Goal: Transaction & Acquisition: Purchase product/service

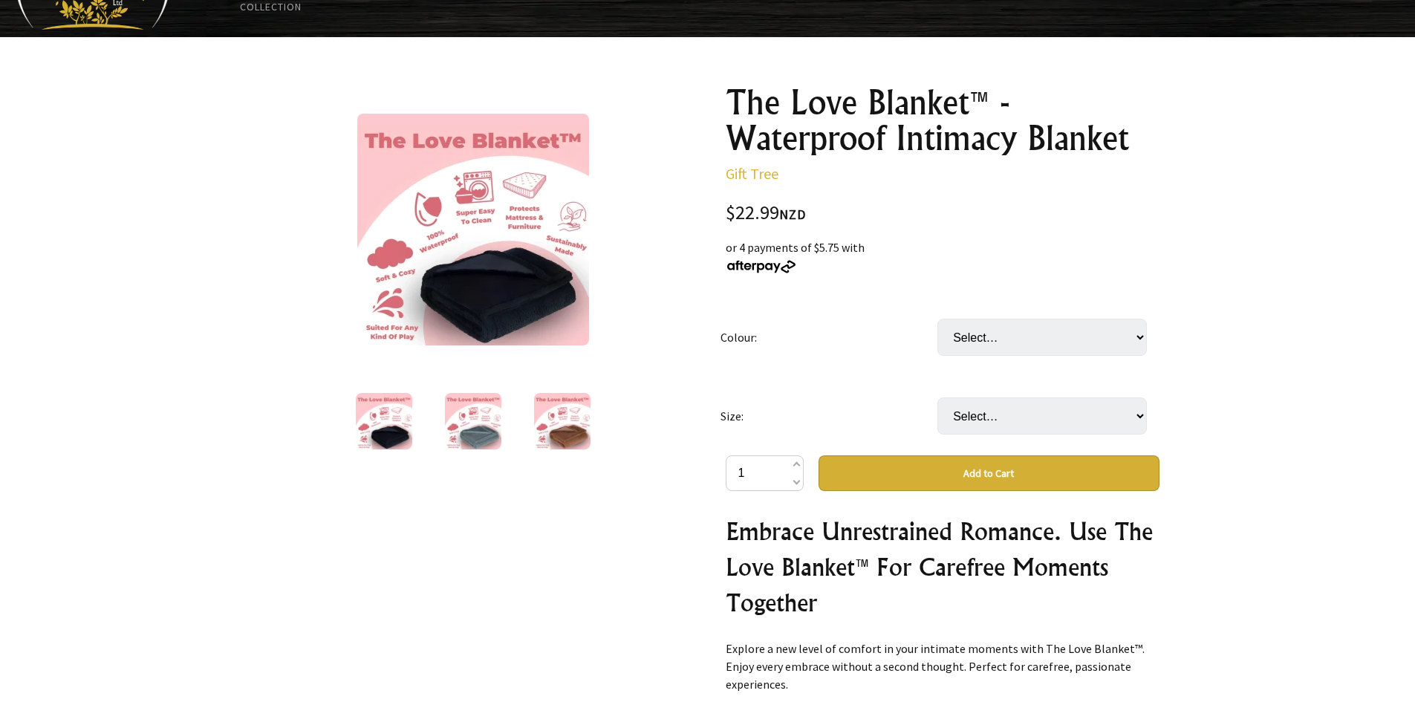
scroll to position [223, 0]
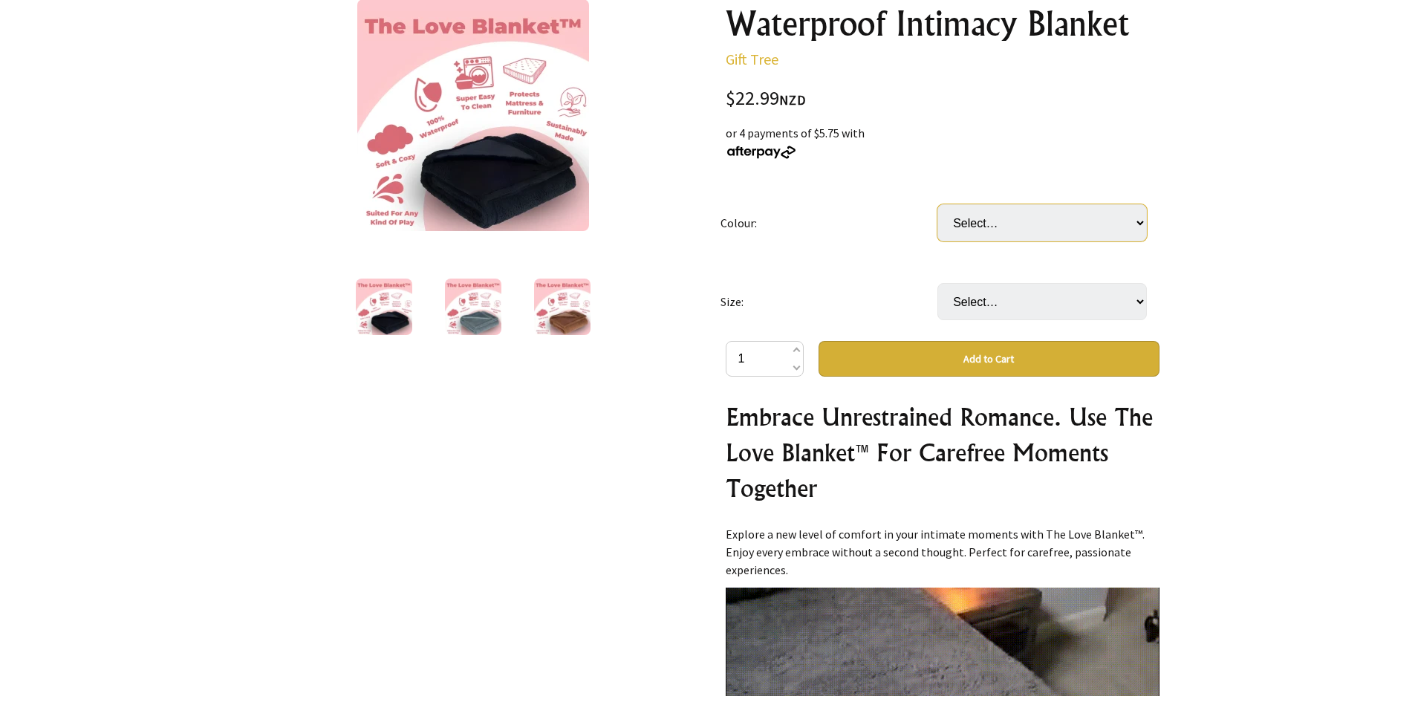
click at [1082, 217] on select "Select… Black [PERSON_NAME]" at bounding box center [1042, 222] width 209 height 37
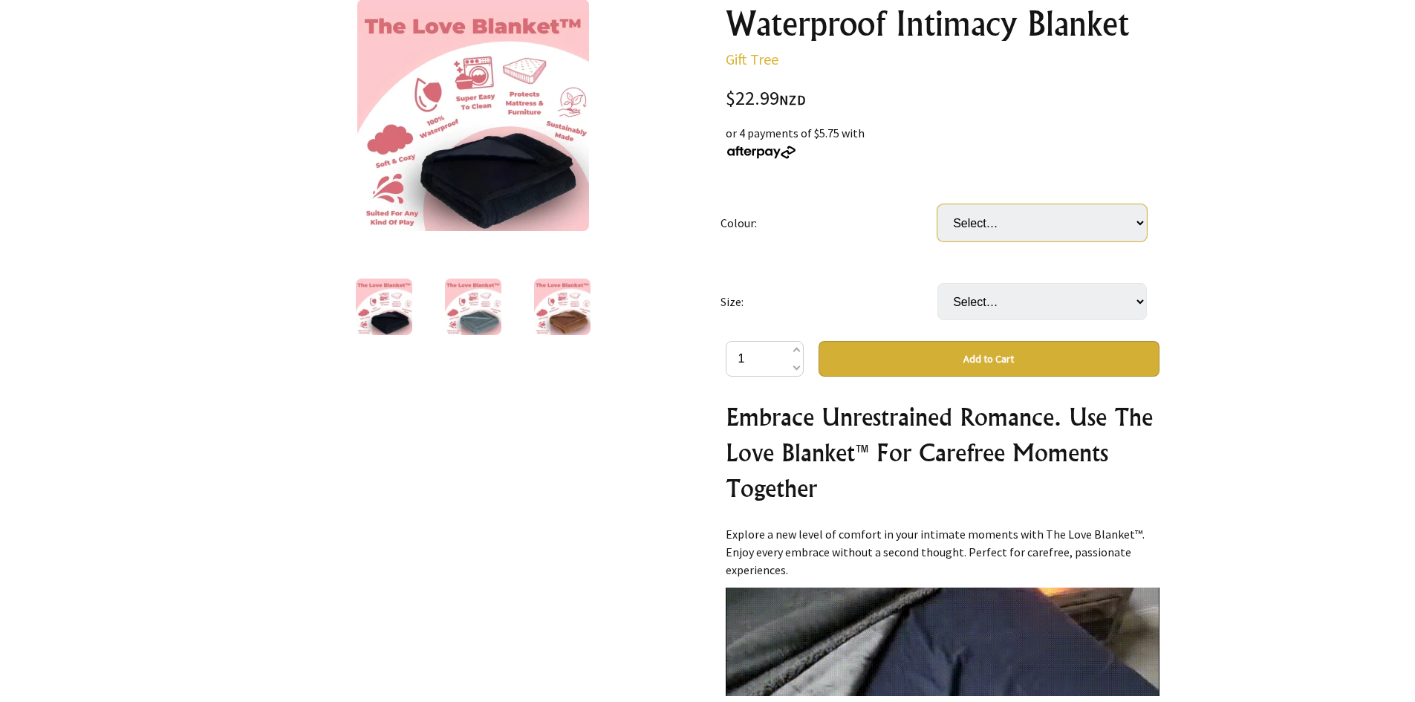
select select "Black"
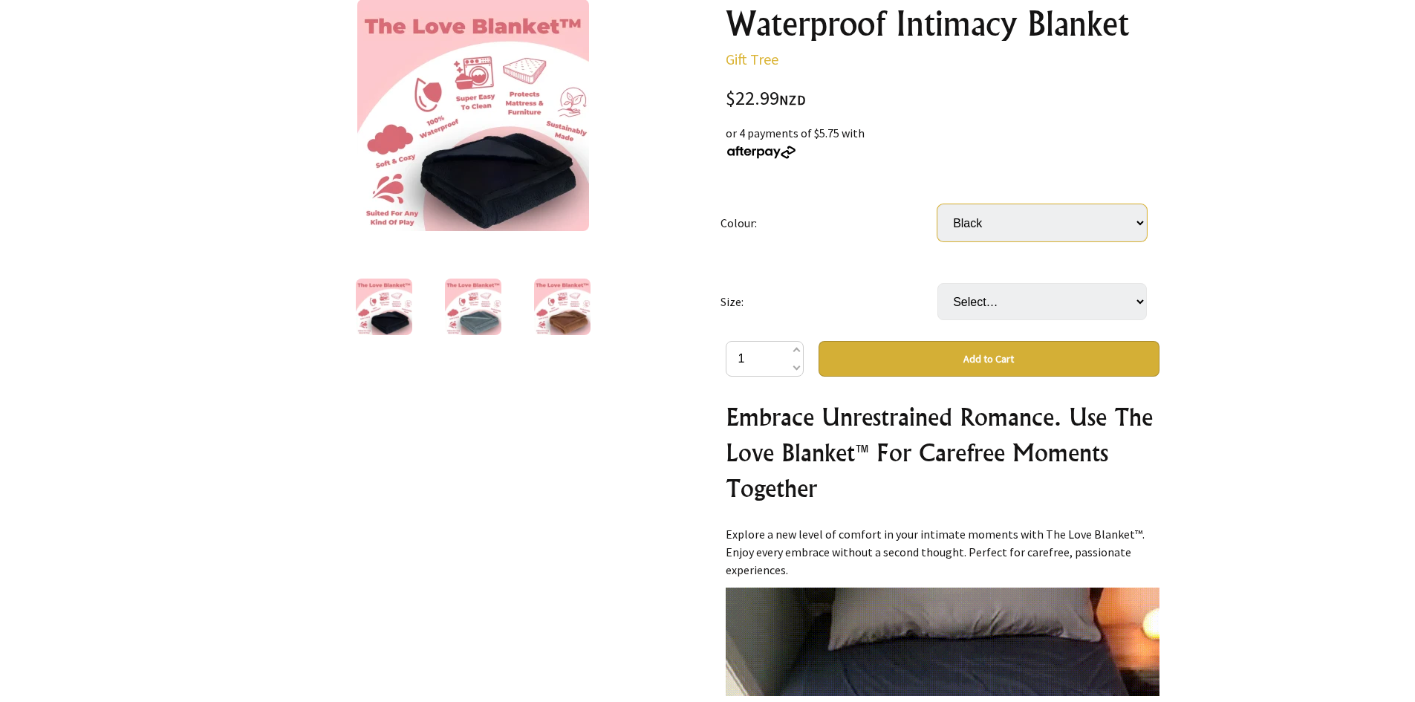
click at [938, 204] on select "Select… Black Gray Brown" at bounding box center [1042, 222] width 209 height 37
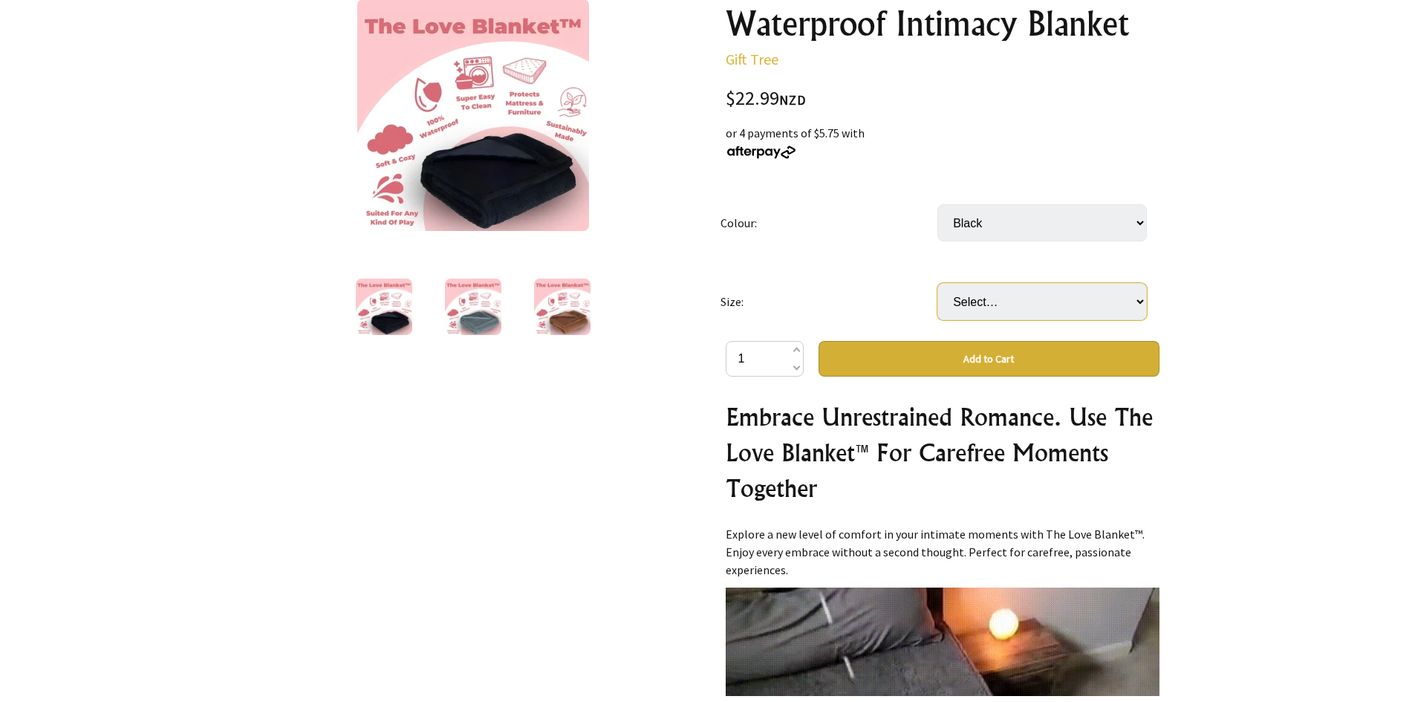
drag, startPoint x: 996, startPoint y: 281, endPoint x: 1006, endPoint y: 299, distance: 20.9
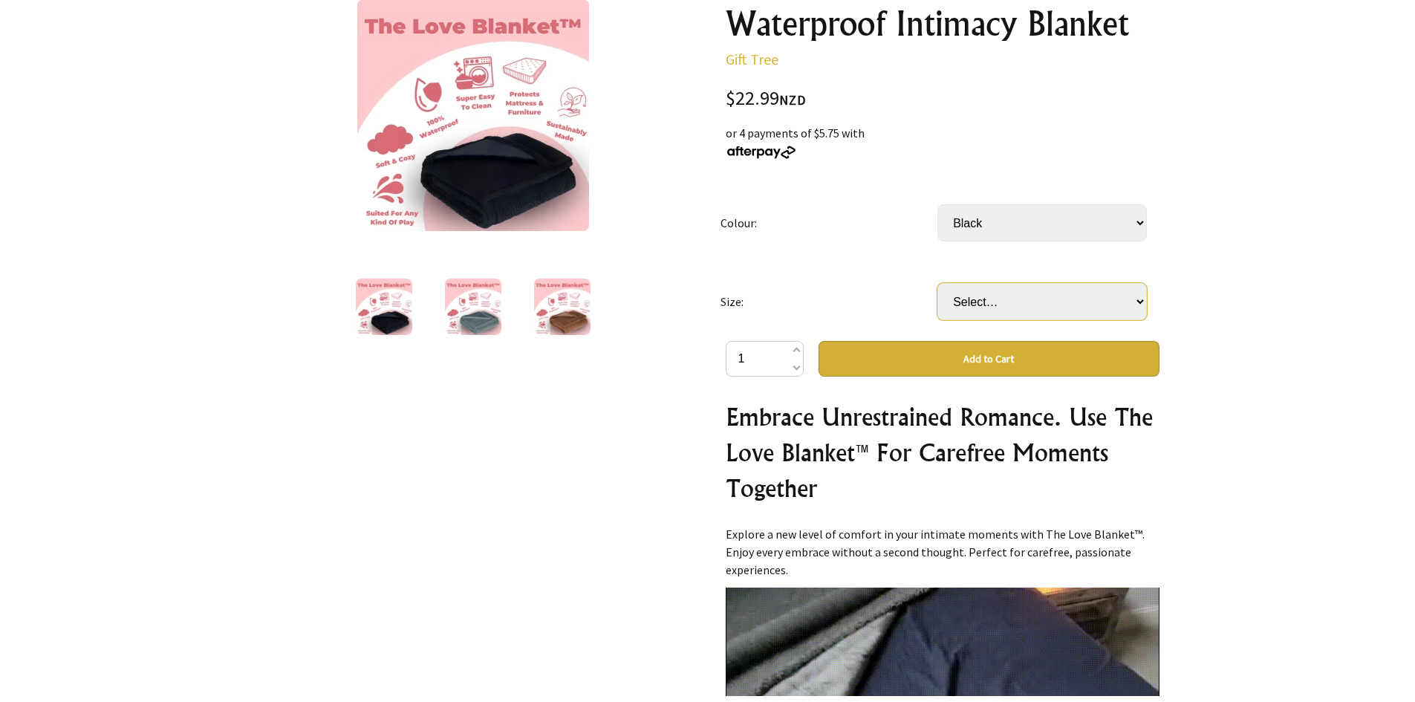
click at [1006, 302] on select "Select… XS (50x70cm) S (71x100cm) (+ $19.99) M (100x145cm) (+ $59.99) L (145x16…" at bounding box center [1042, 301] width 209 height 37
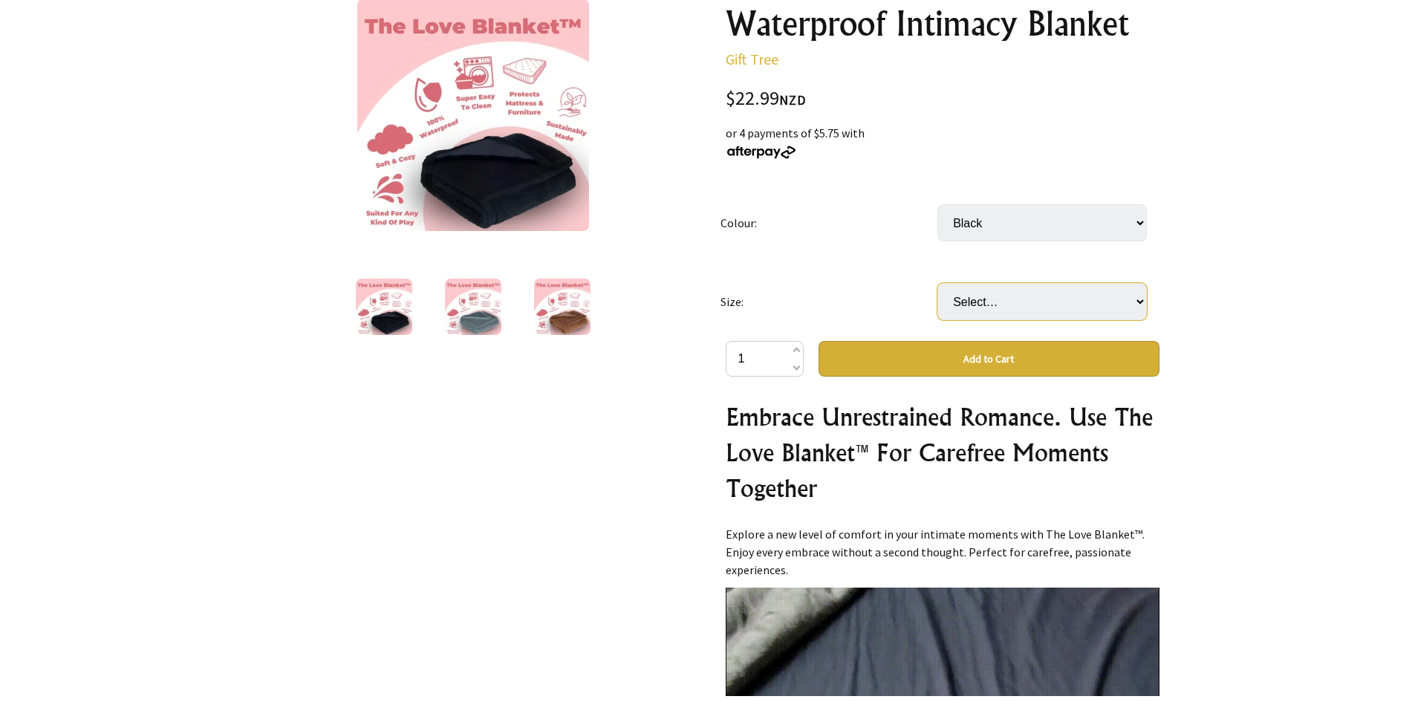
select select "M (100x145cm)"
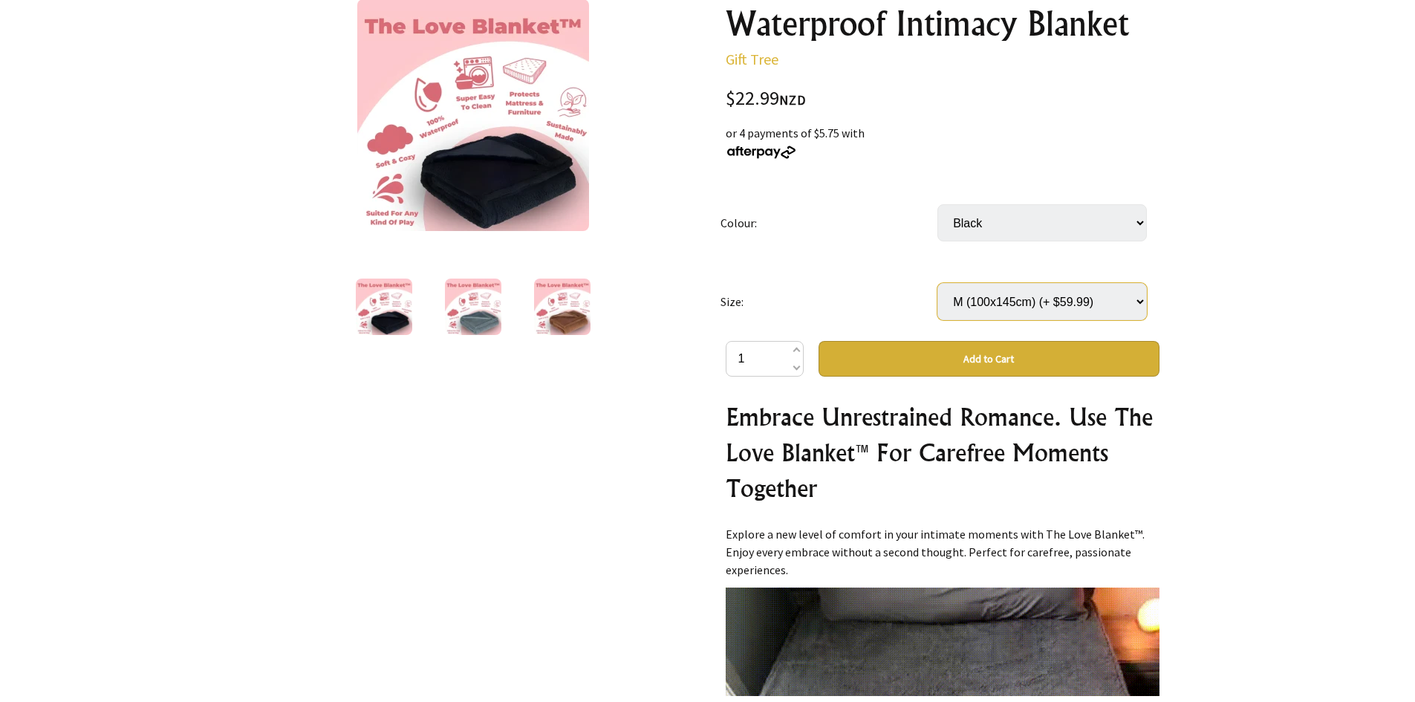
click at [938, 283] on select "Select… XS (50x70cm) S (71x100cm) (+ $19.99) M (100x145cm) (+ $59.99) L (145x16…" at bounding box center [1042, 301] width 209 height 37
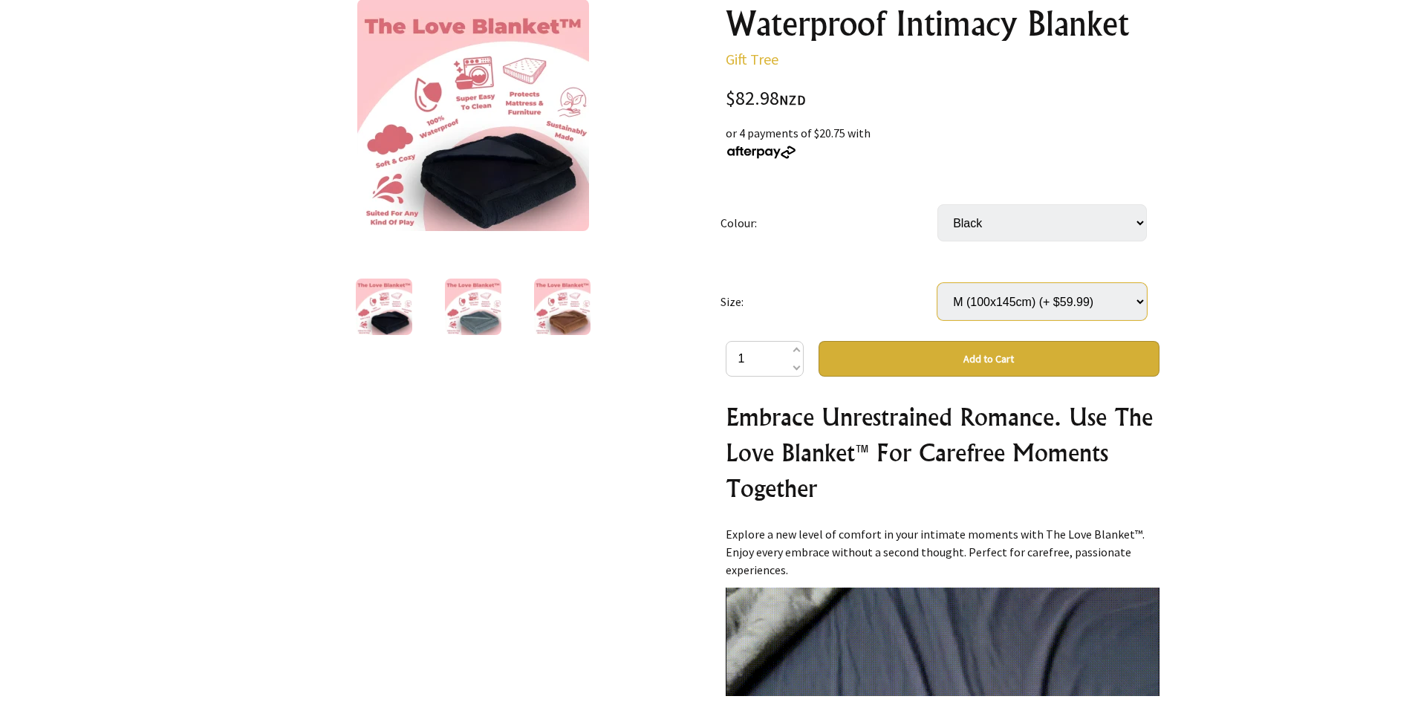
click at [1007, 297] on select "Select… XS (50x70cm) S (71x100cm) (+ $19.99) M (100x145cm) (+ $59.99) L (145x16…" at bounding box center [1042, 301] width 209 height 37
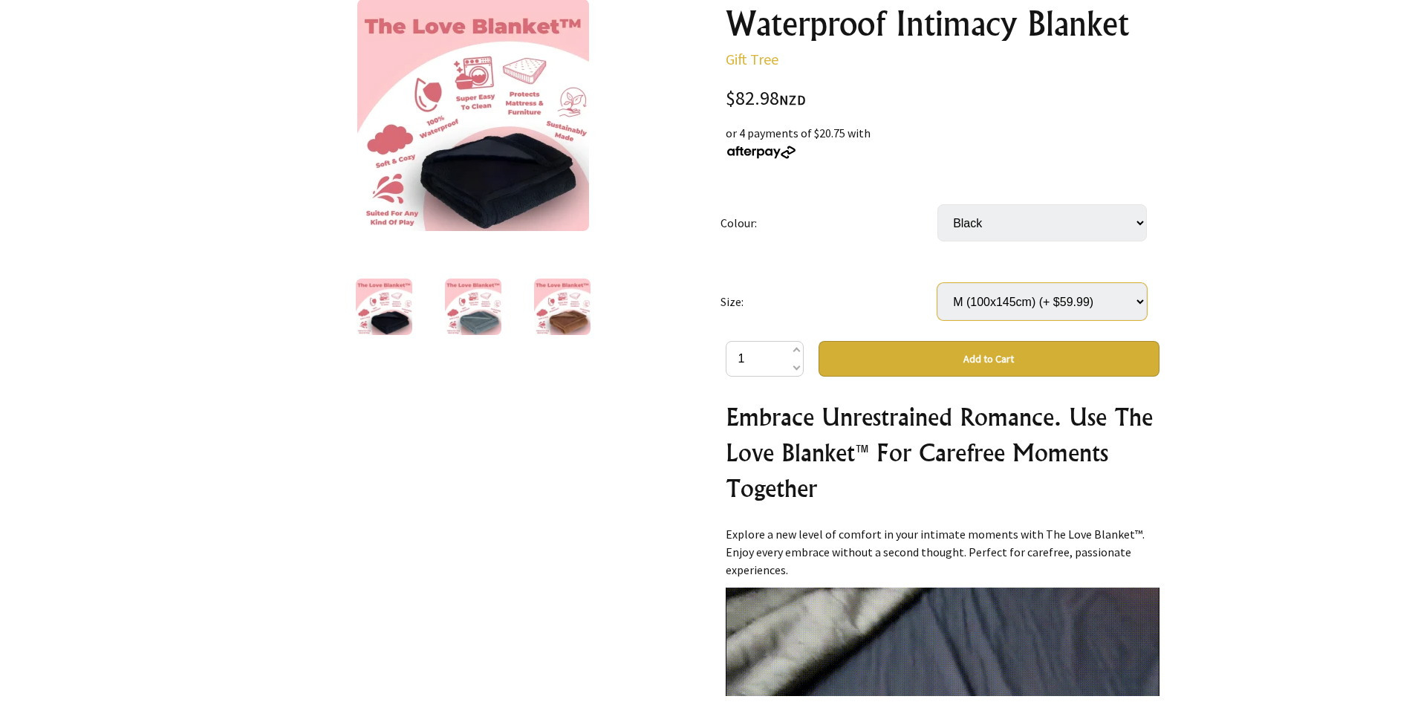
select select "L (145x165cm)"
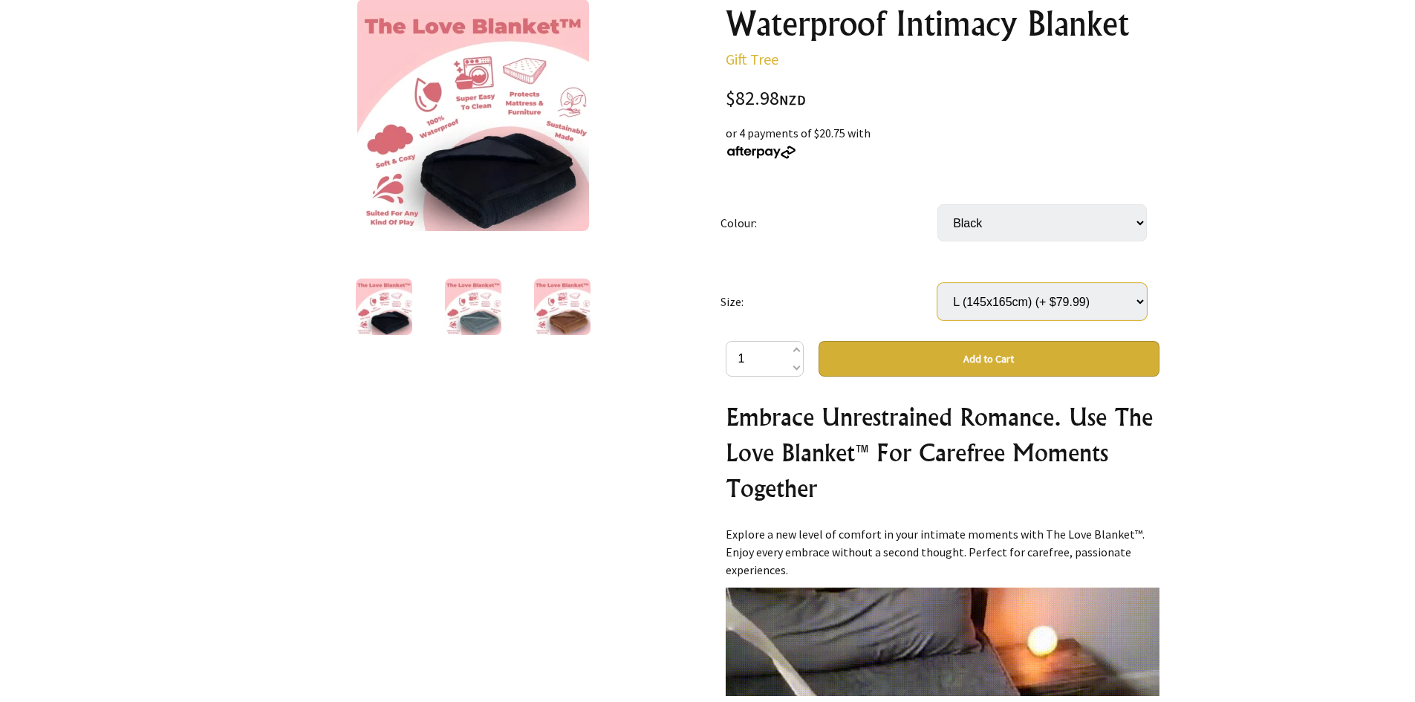
click at [938, 283] on select "Select… XS (50x70cm) S (71x100cm) (+ $19.99) M (100x145cm) (+ $59.99) L (145x16…" at bounding box center [1042, 301] width 209 height 37
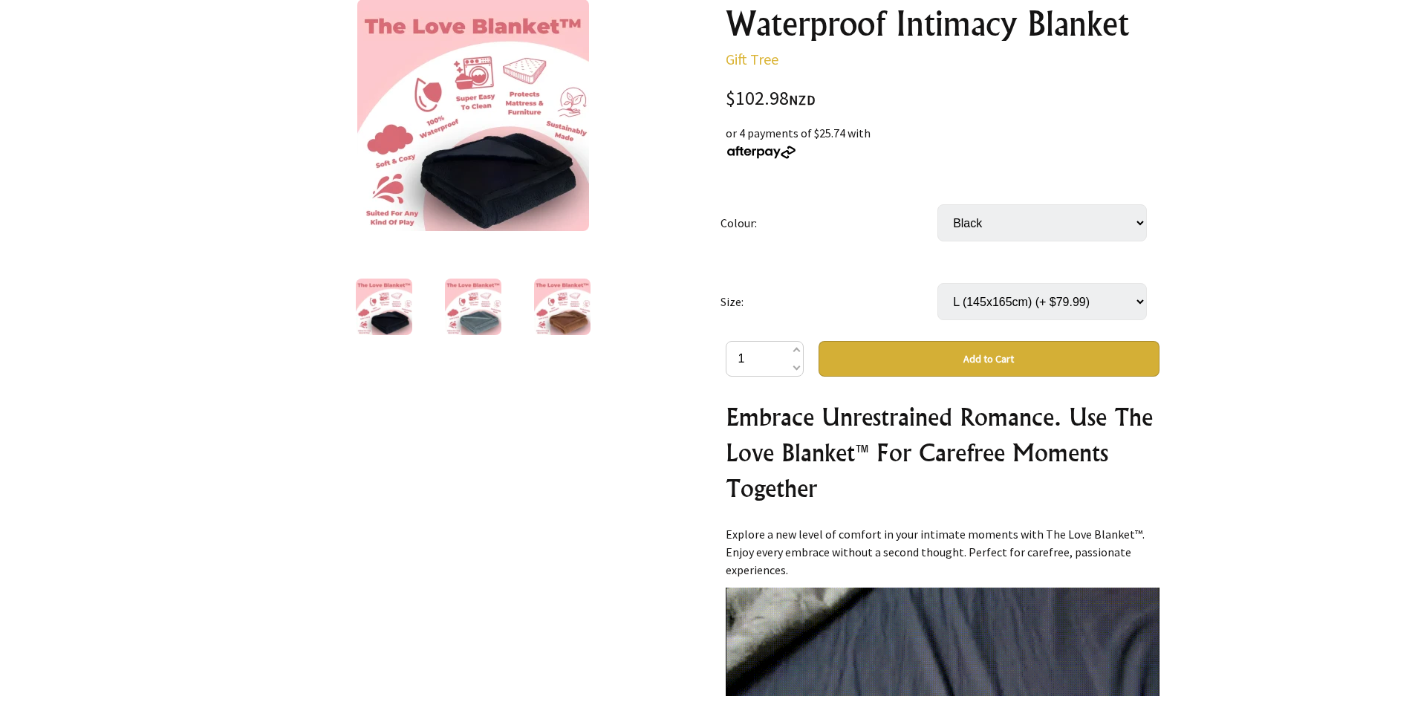
click at [987, 351] on button "Add to Cart" at bounding box center [989, 359] width 341 height 36
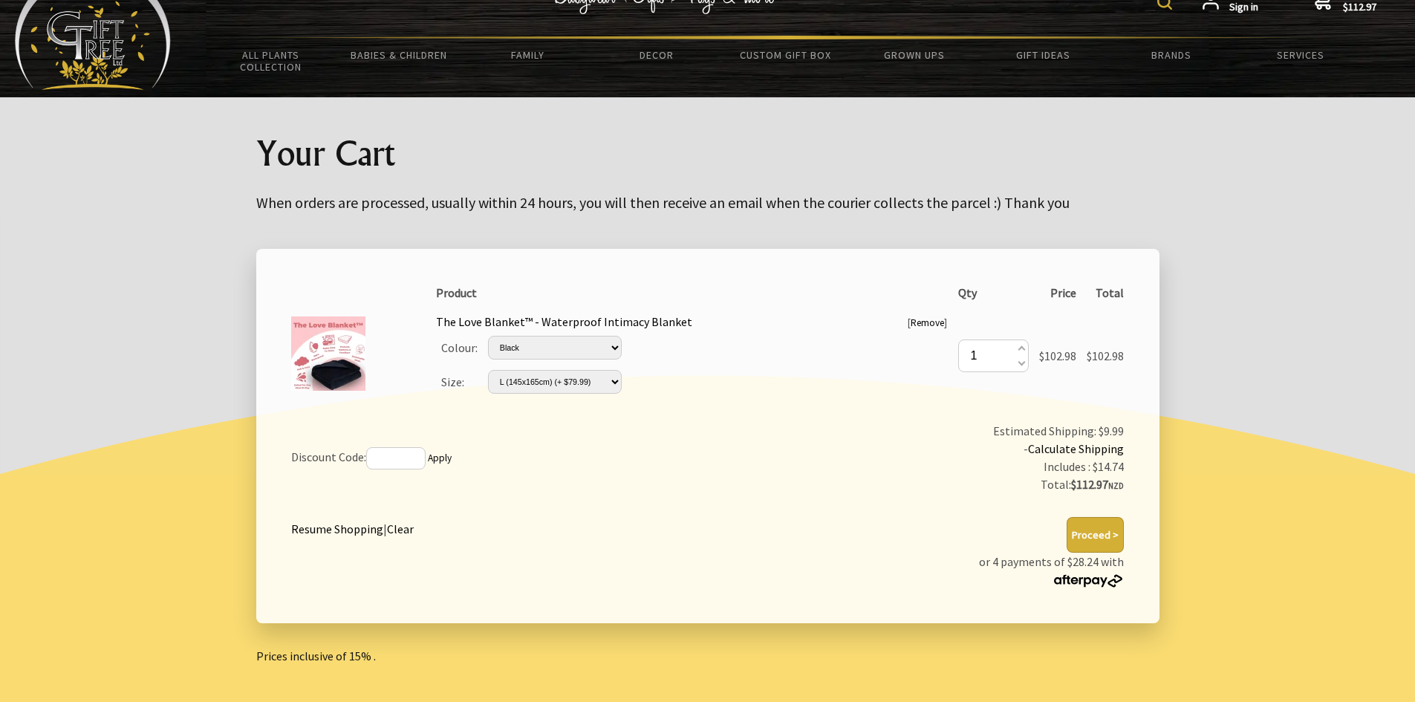
scroll to position [74, 0]
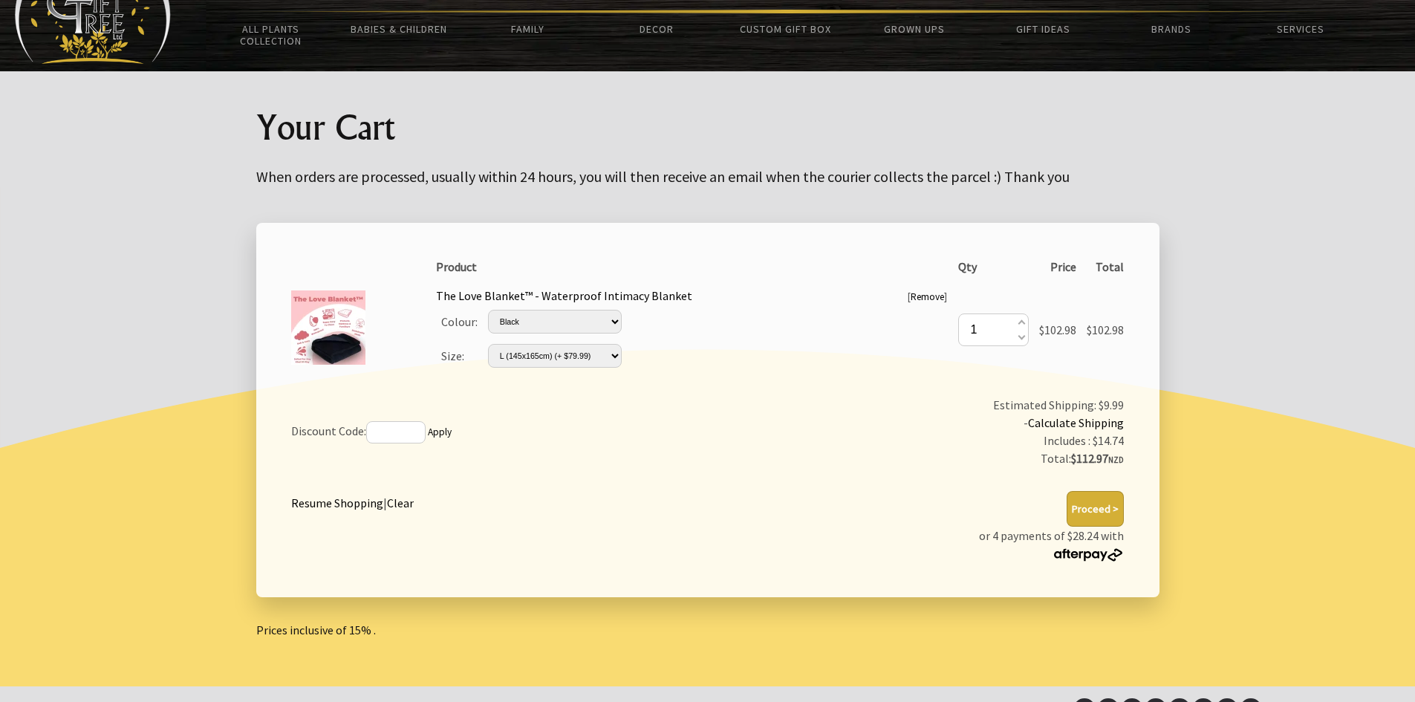
click at [1062, 420] on link "Calculate Shipping" at bounding box center [1076, 422] width 96 height 15
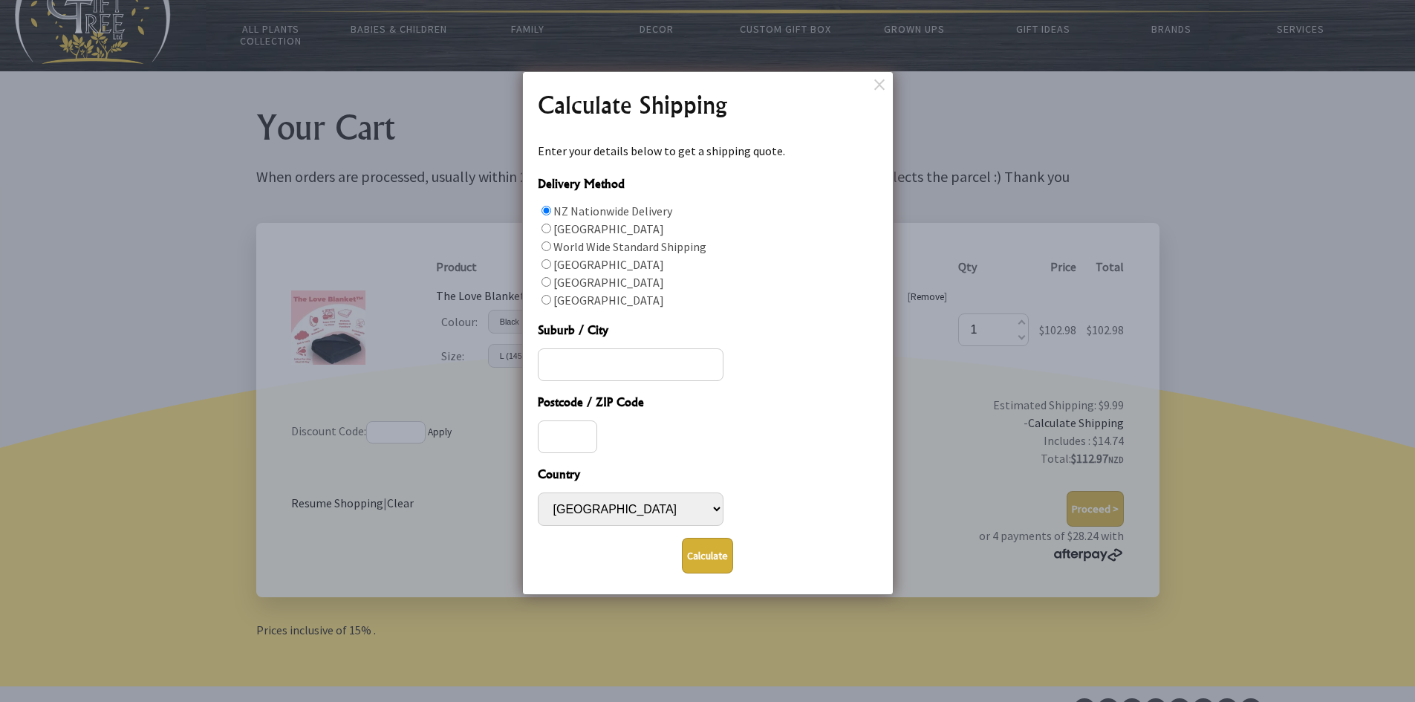
click at [579, 364] on input "Suburb / City" at bounding box center [631, 364] width 186 height 33
type input "Rotorua"
click at [707, 554] on button "Calculate" at bounding box center [707, 556] width 51 height 36
click at [559, 440] on input "Postcode / ZIP Code" at bounding box center [567, 436] width 59 height 33
type input "3015"
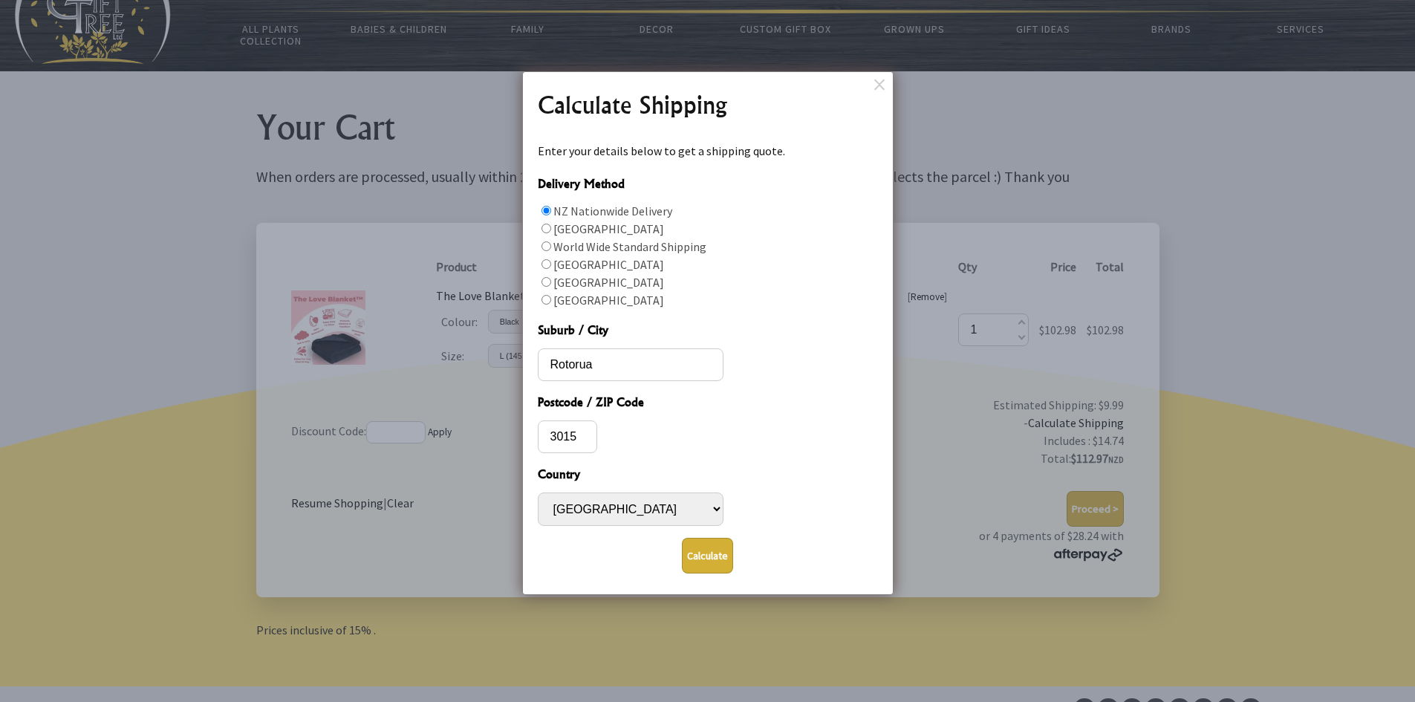
click at [701, 551] on button "Calculate" at bounding box center [707, 556] width 51 height 36
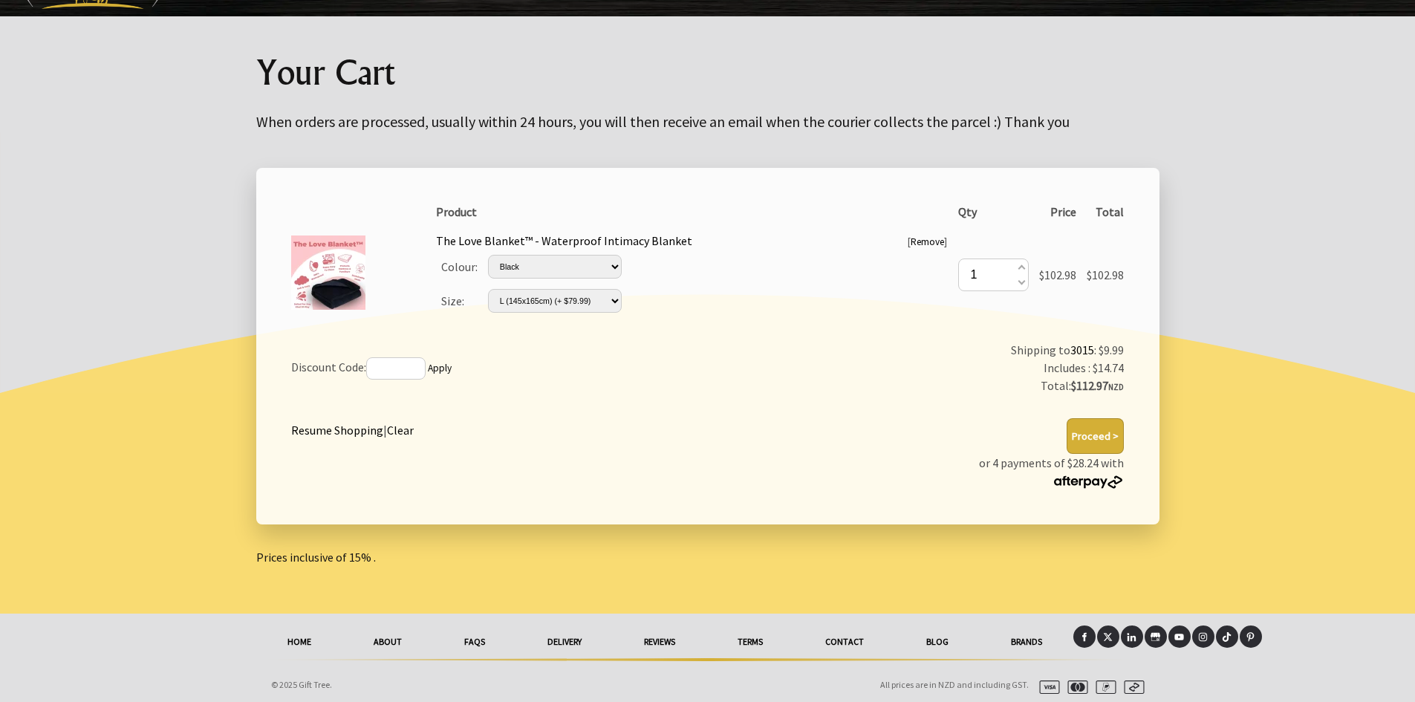
scroll to position [135, 0]
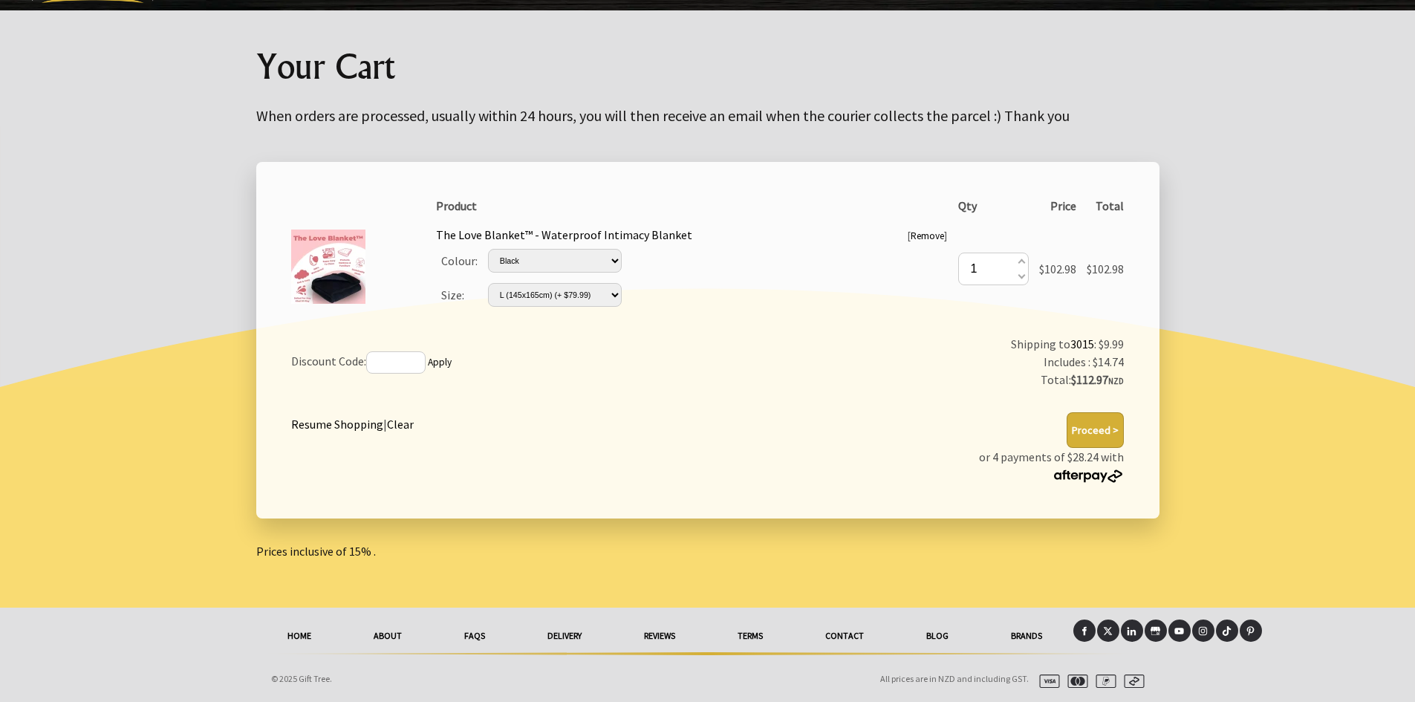
click at [1096, 422] on button "Proceed >" at bounding box center [1095, 430] width 57 height 36
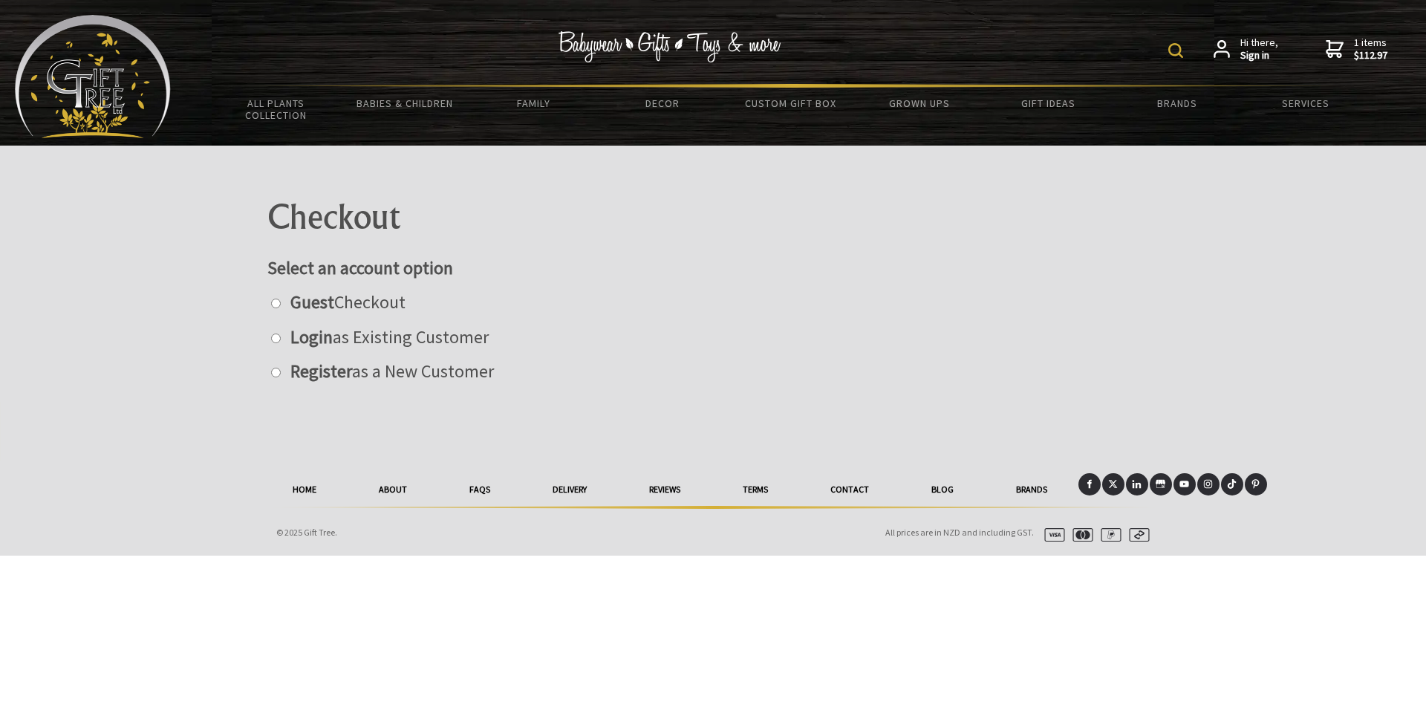
click at [277, 305] on input "radio" at bounding box center [276, 304] width 10 height 10
radio input "true"
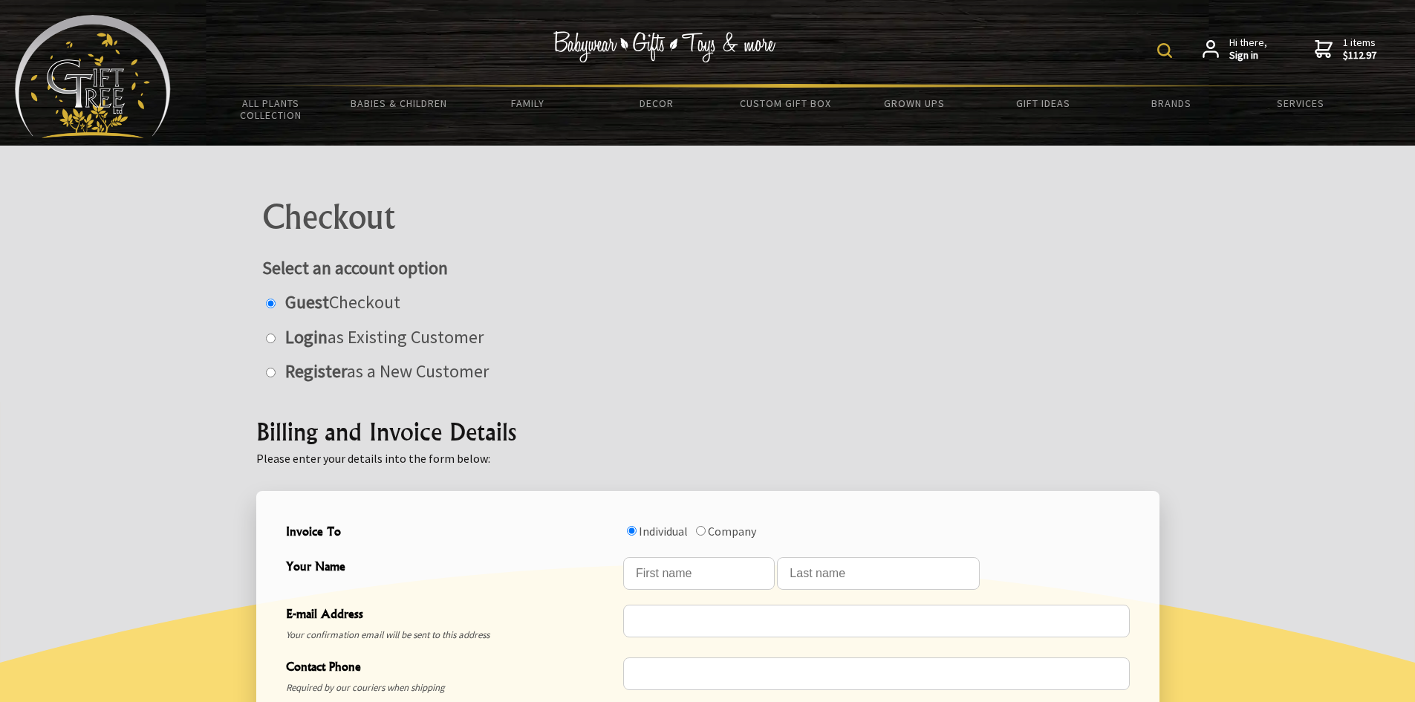
scroll to position [297, 0]
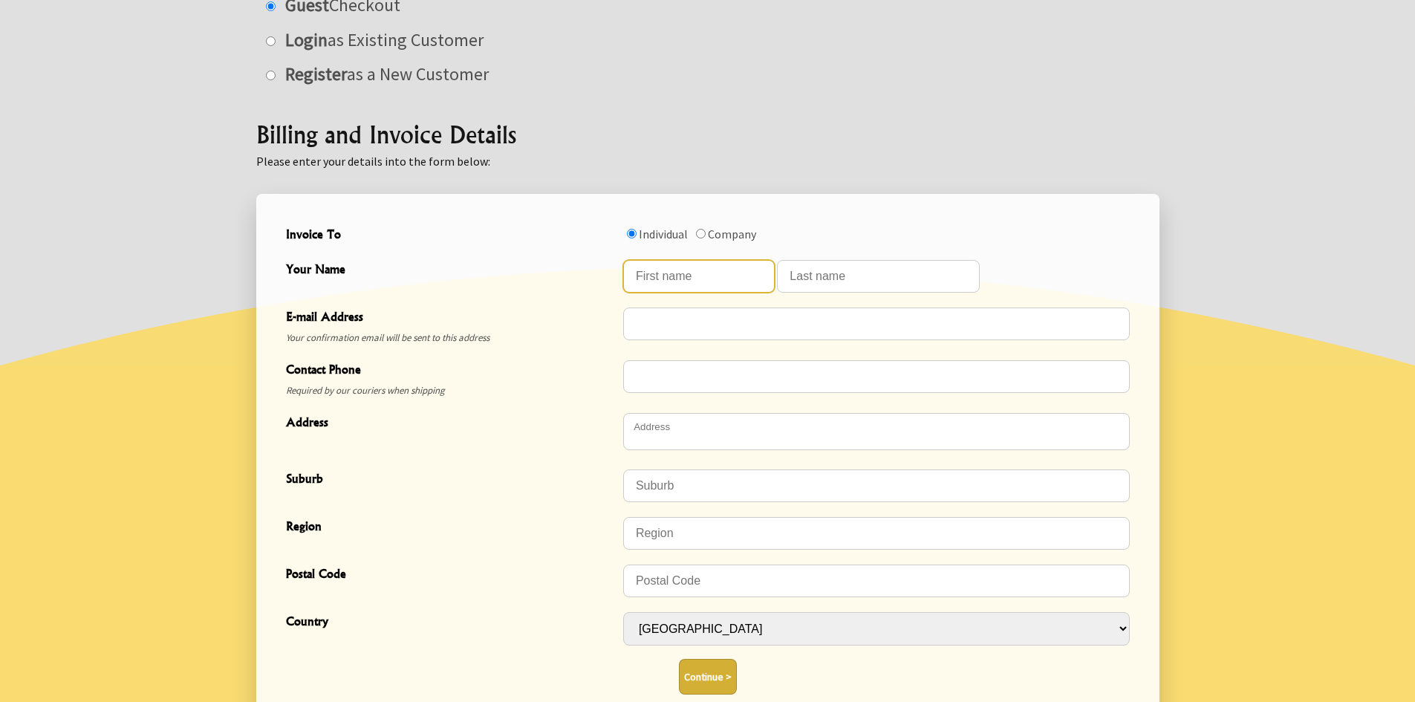
click at [680, 276] on input "Your Name" at bounding box center [699, 276] width 152 height 33
type input "[PERSON_NAME]"
click at [816, 273] on input "Your Name" at bounding box center [878, 276] width 203 height 33
type input "[PERSON_NAME]"
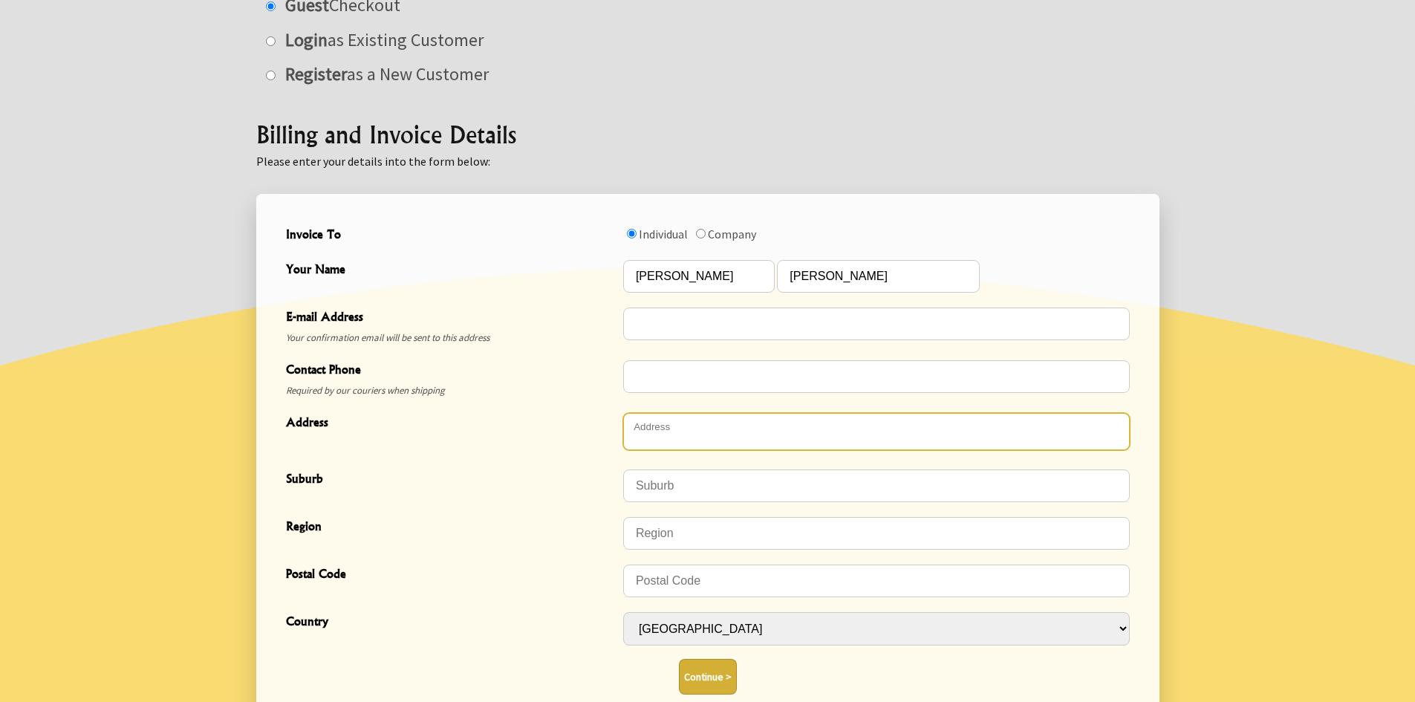
click at [681, 428] on textarea "Address" at bounding box center [876, 431] width 507 height 37
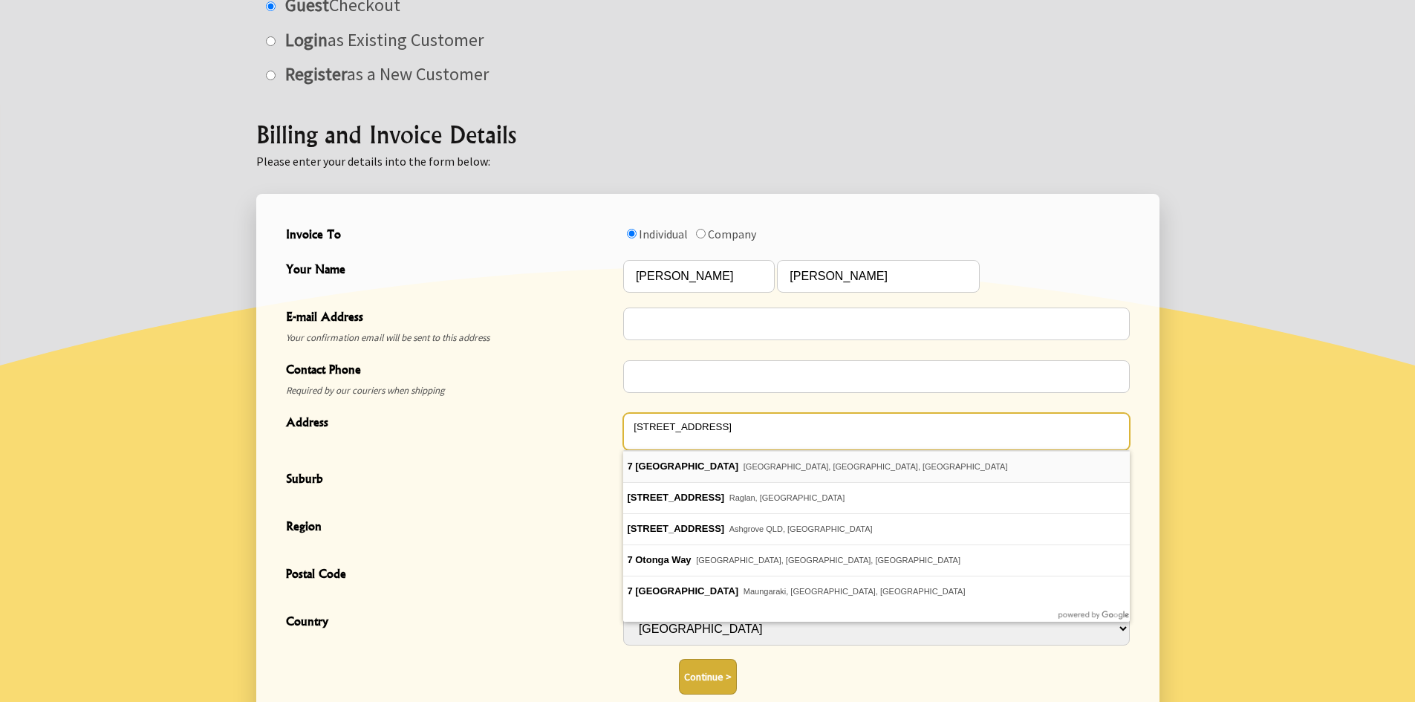
type textarea "[STREET_ADDRESS]"
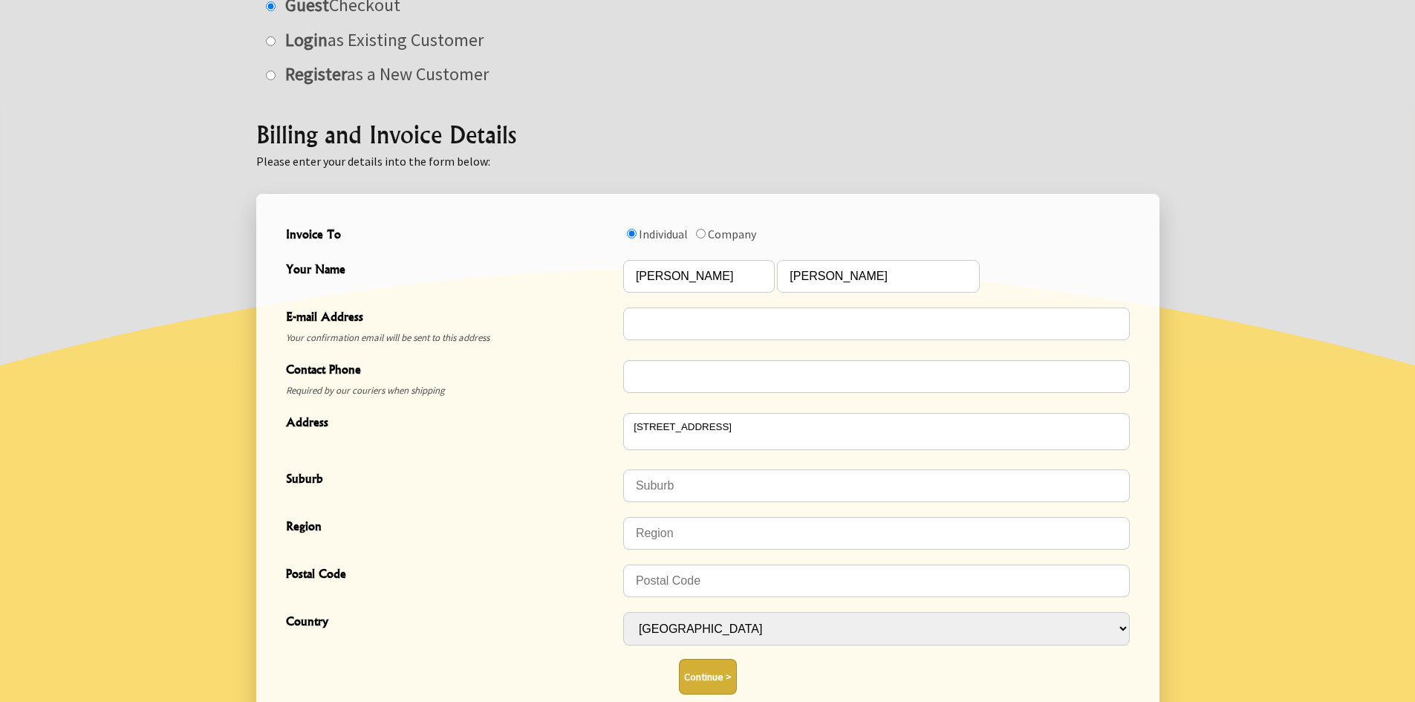
type input "[GEOGRAPHIC_DATA]"
type input "Rotorua"
type input "3015"
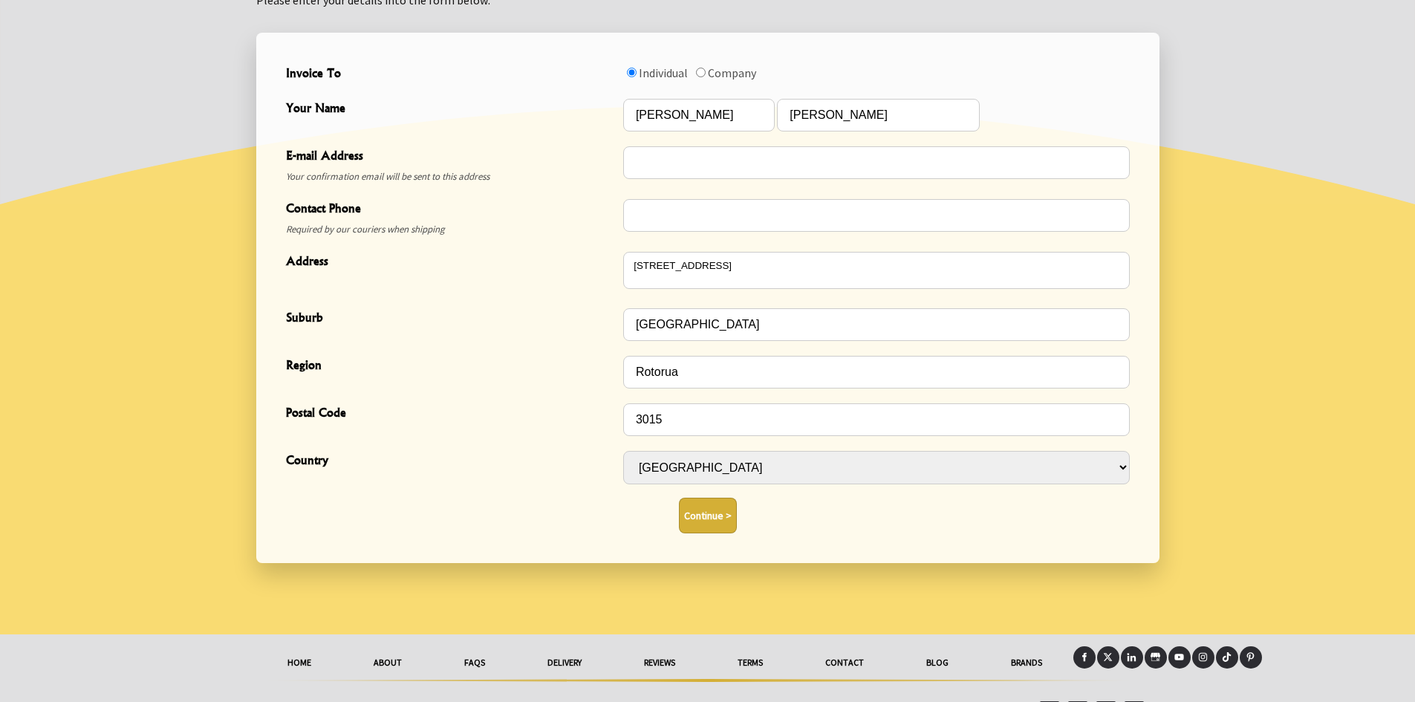
scroll to position [485, 0]
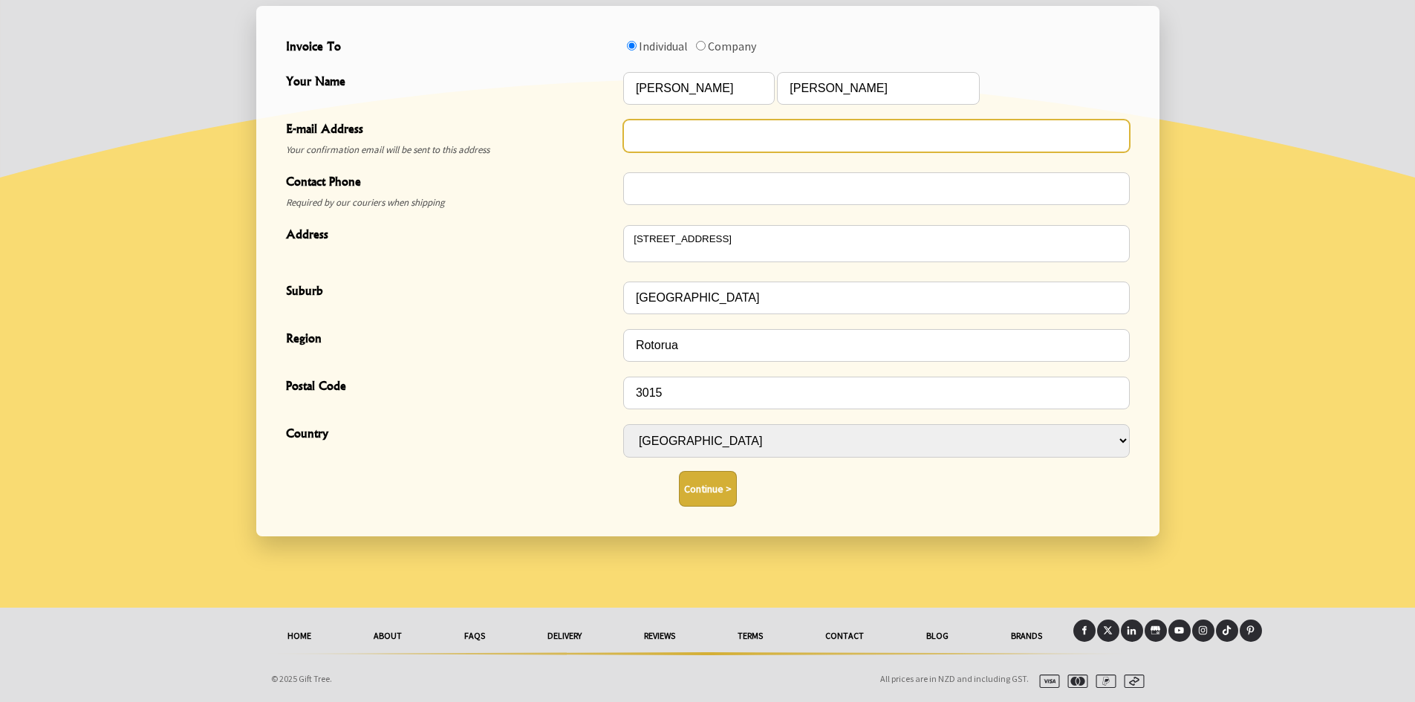
click at [709, 130] on input "E-mail Address" at bounding box center [876, 136] width 507 height 33
drag, startPoint x: 759, startPoint y: 133, endPoint x: 629, endPoint y: 136, distance: 129.3
click at [629, 136] on input "margwai@hotmail.com" at bounding box center [876, 136] width 507 height 33
type input "margwai@hotmail.com"
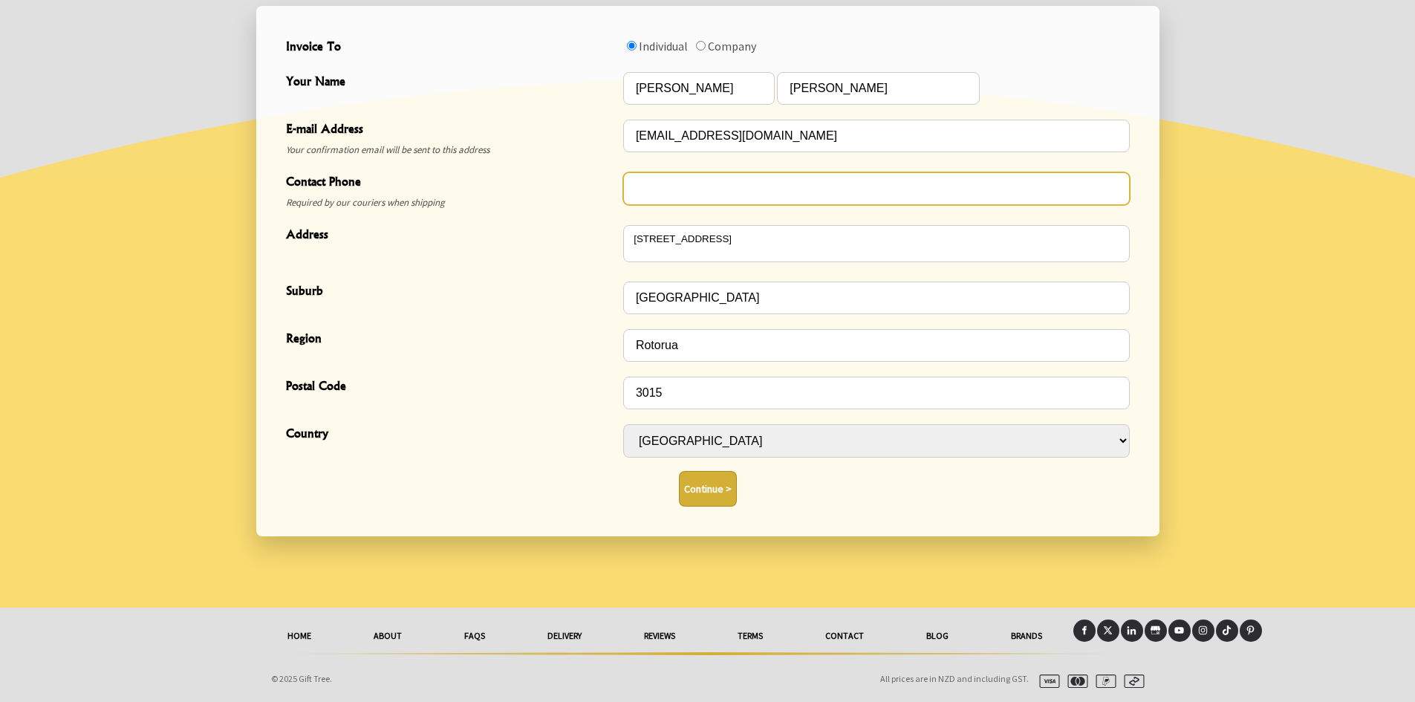
drag, startPoint x: 663, startPoint y: 181, endPoint x: 672, endPoint y: 181, distance: 8.9
click at [663, 181] on input "Contact Phone" at bounding box center [876, 188] width 507 height 33
paste input "[EMAIL_ADDRESS][DOMAIN_NAME]"
type input "[EMAIL_ADDRESS][DOMAIN_NAME]"
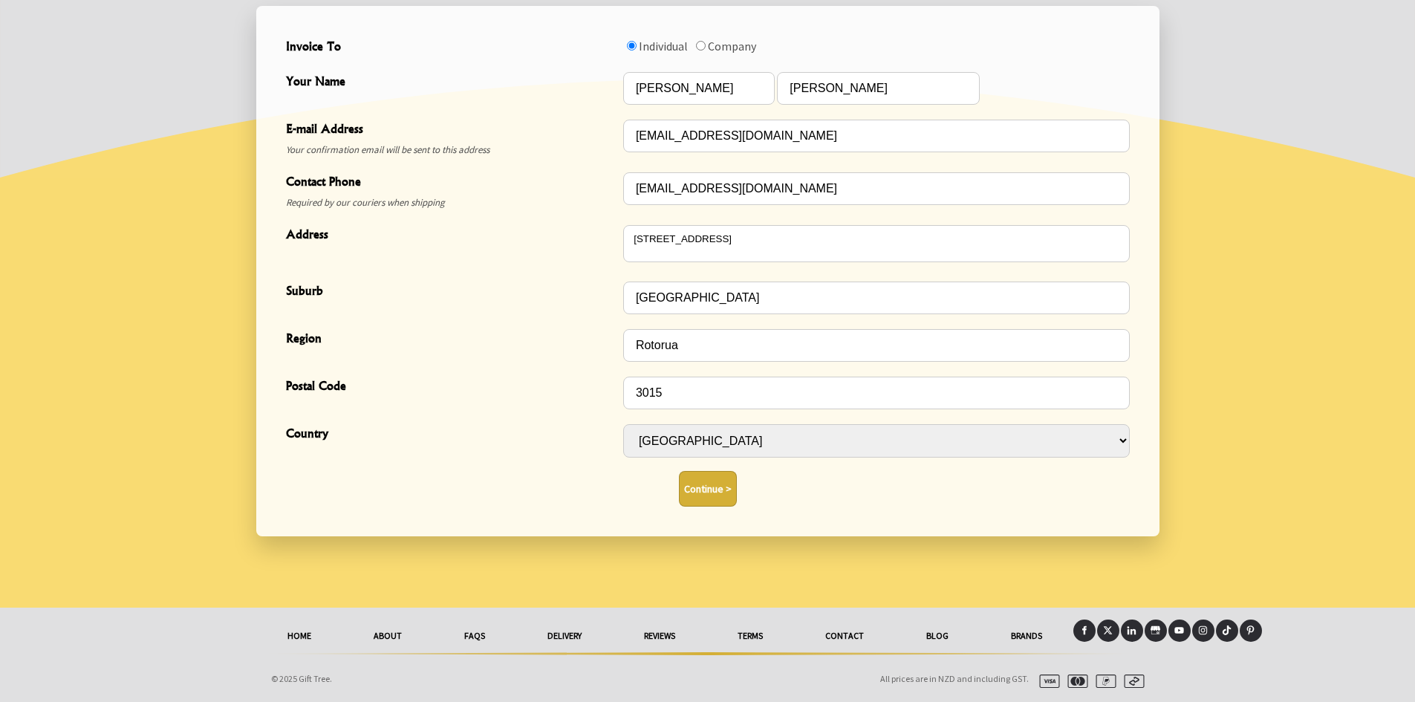
click at [697, 486] on button "Continue >" at bounding box center [708, 489] width 58 height 36
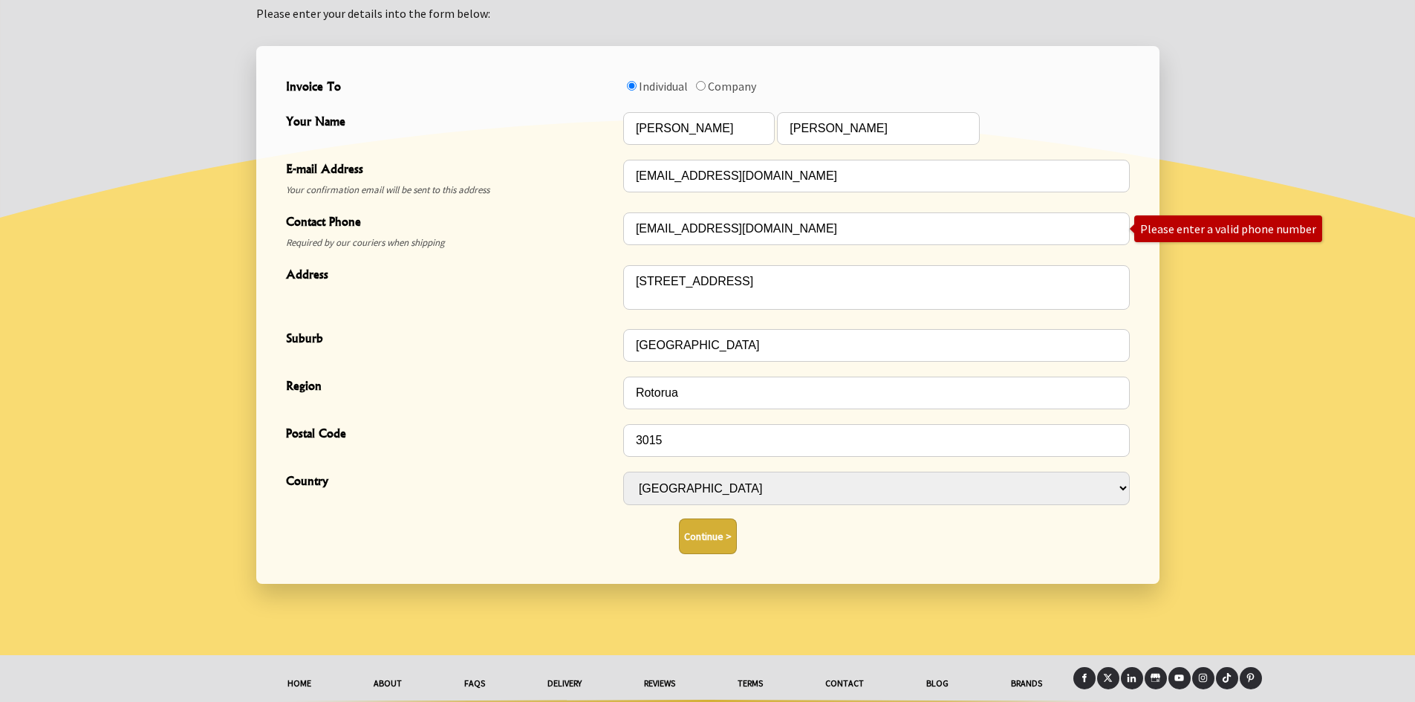
scroll to position [446, 0]
drag, startPoint x: 773, startPoint y: 228, endPoint x: 586, endPoint y: 230, distance: 186.5
click at [586, 230] on div "Contact Phone Required by our couriers when shipping [EMAIL_ADDRESS][DOMAIN_NAM…" at bounding box center [708, 230] width 856 height 53
type input "[PHONE_NUMBER]"
click at [704, 526] on button "Continue >" at bounding box center [708, 536] width 58 height 36
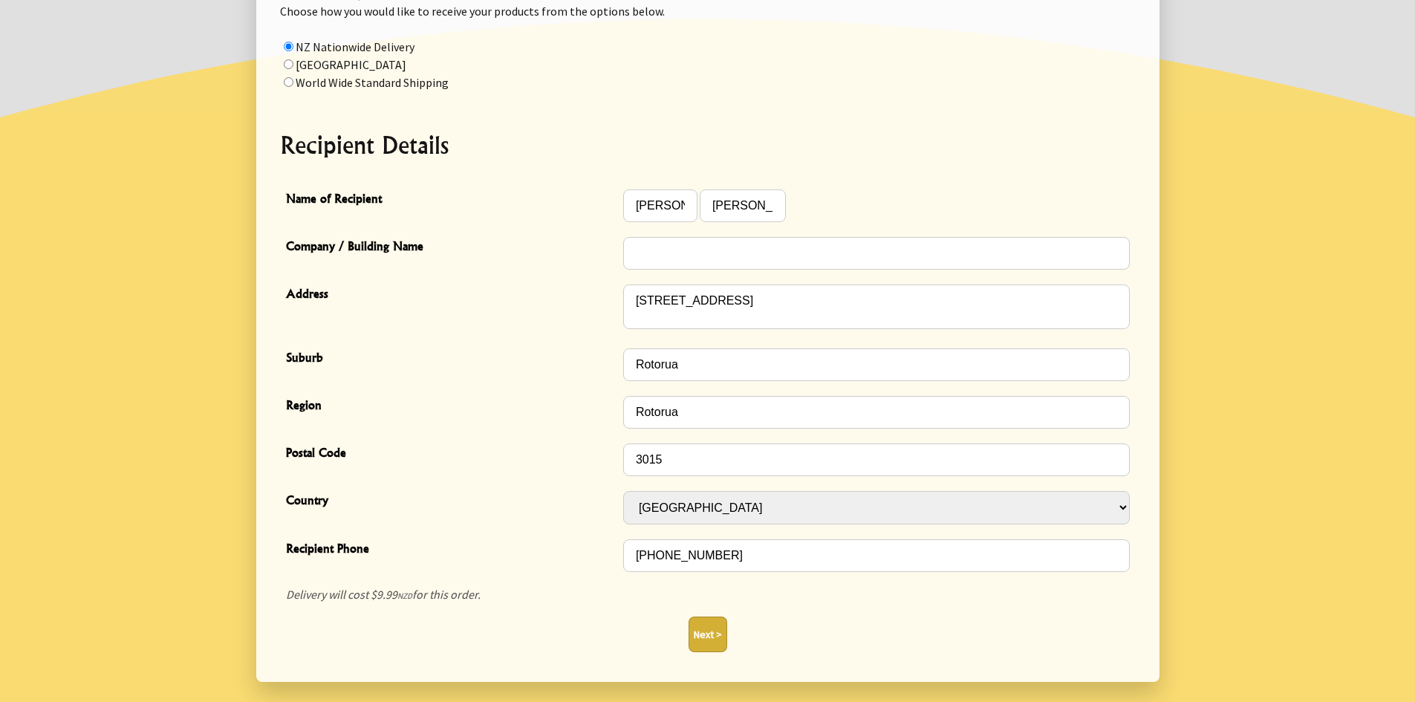
scroll to position [411, 0]
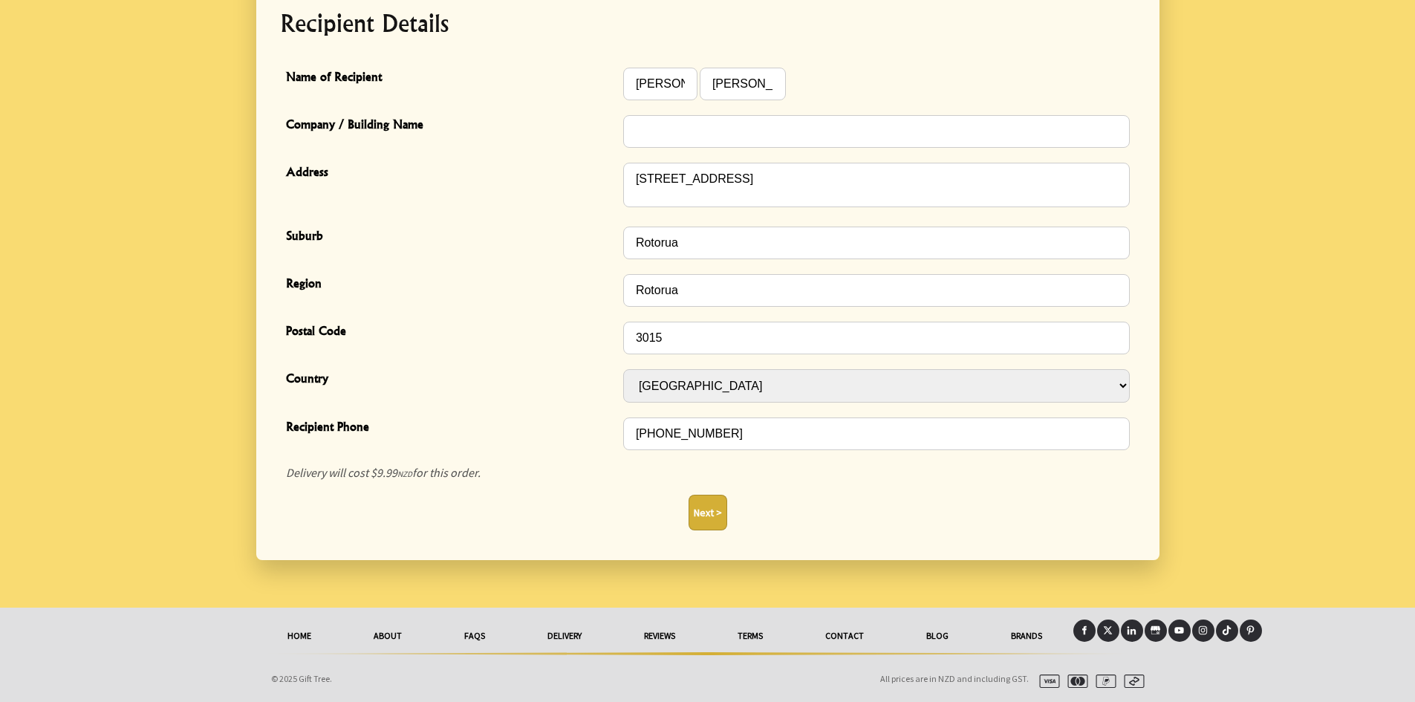
click at [704, 507] on button "Next >" at bounding box center [708, 513] width 39 height 36
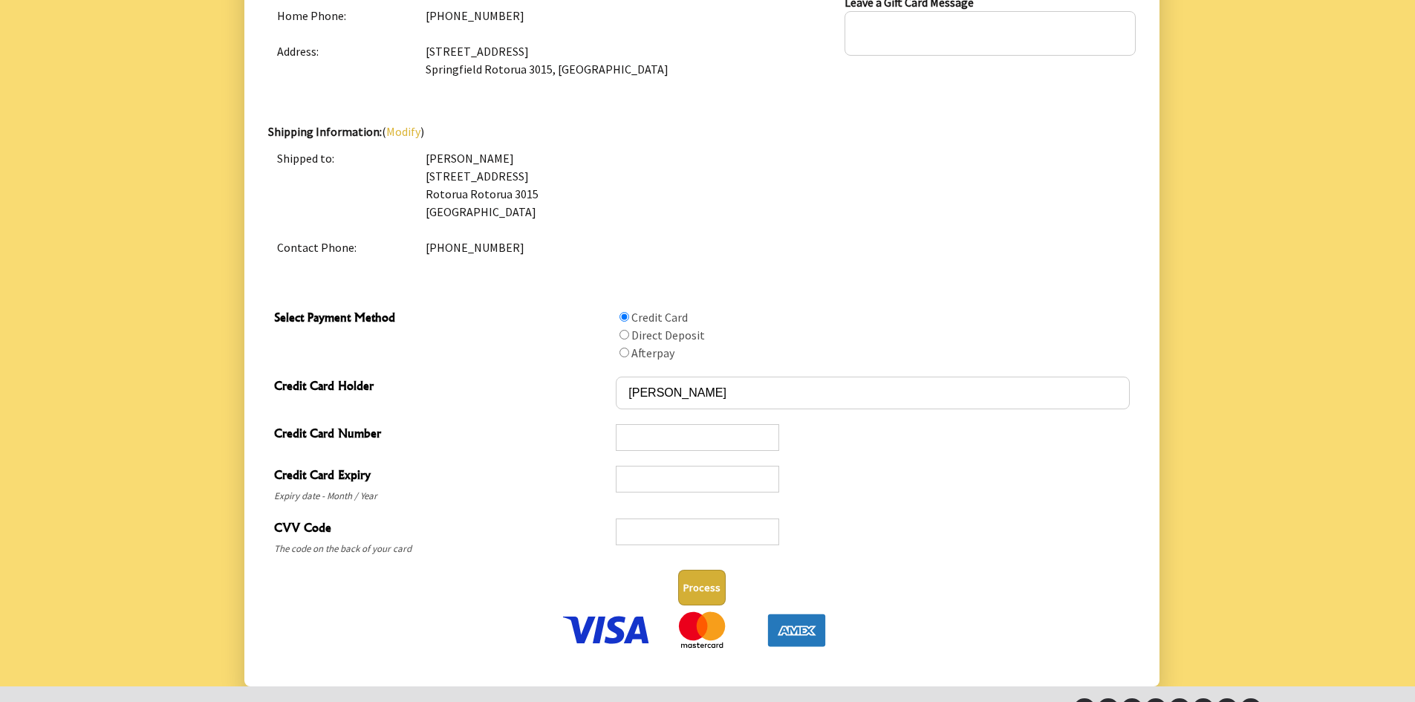
scroll to position [661, 0]
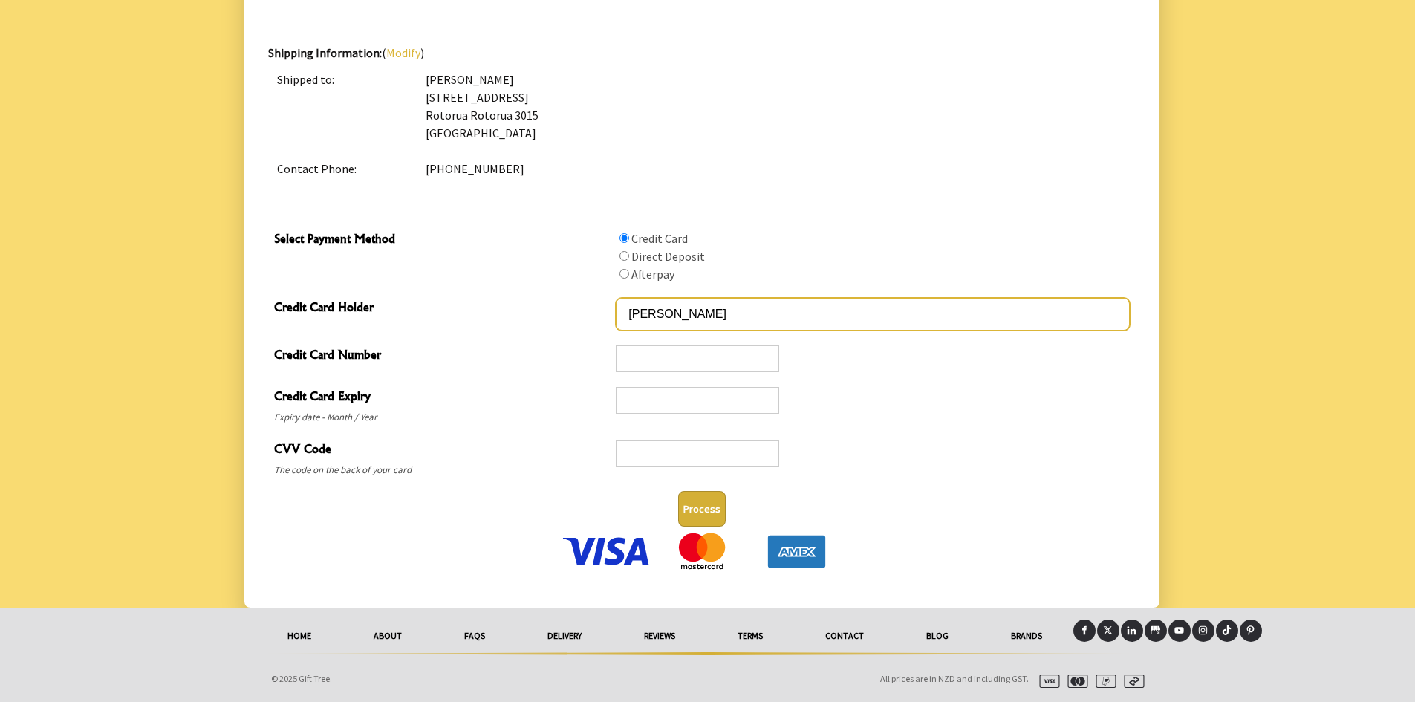
click at [746, 312] on input "CARRIE THOMAS" at bounding box center [872, 314] width 513 height 33
drag, startPoint x: 747, startPoint y: 311, endPoint x: 582, endPoint y: 312, distance: 164.9
click at [582, 312] on div "Credit Card Holder CARRIE THOMAS" at bounding box center [702, 314] width 868 height 48
type input "H M MACKENZIE"
click at [739, 314] on input "H M MACKENZIE" at bounding box center [872, 314] width 513 height 33
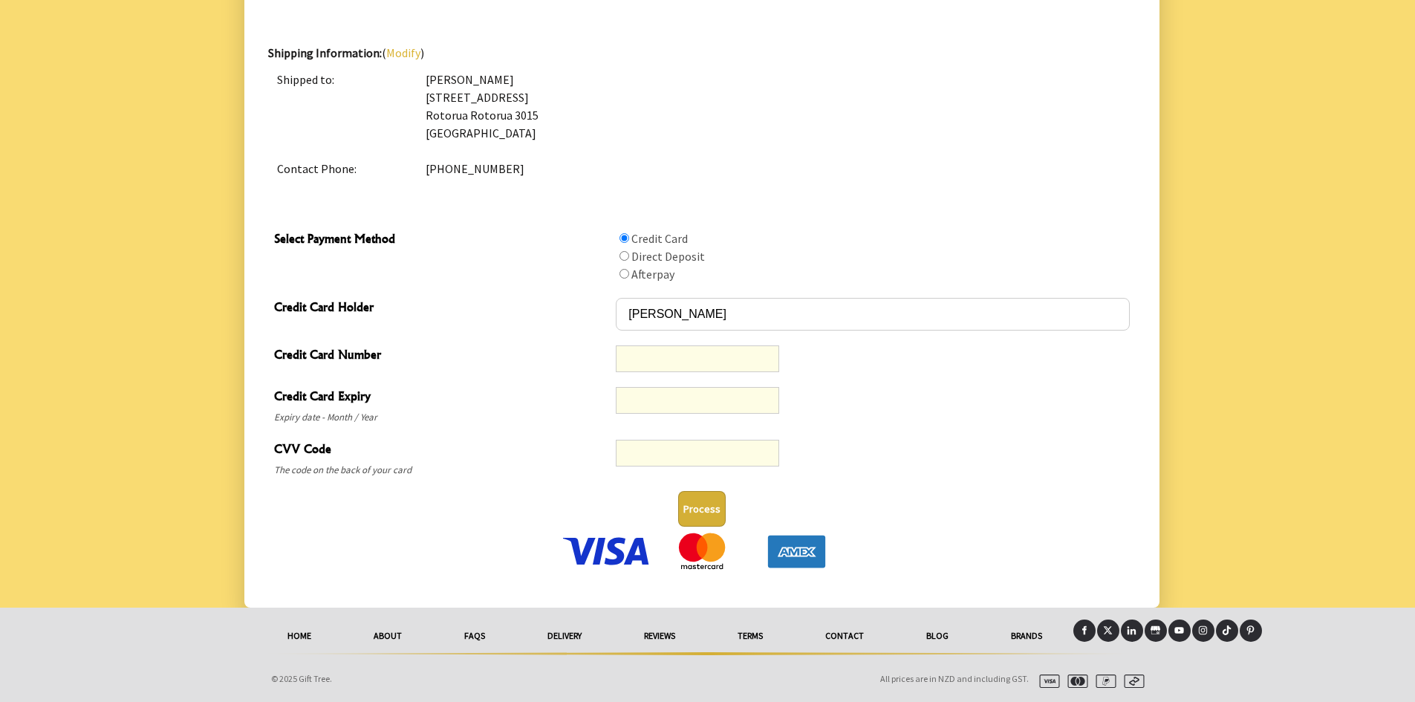
click at [695, 500] on button "Process" at bounding box center [702, 509] width 48 height 36
